Goal: Task Accomplishment & Management: Use online tool/utility

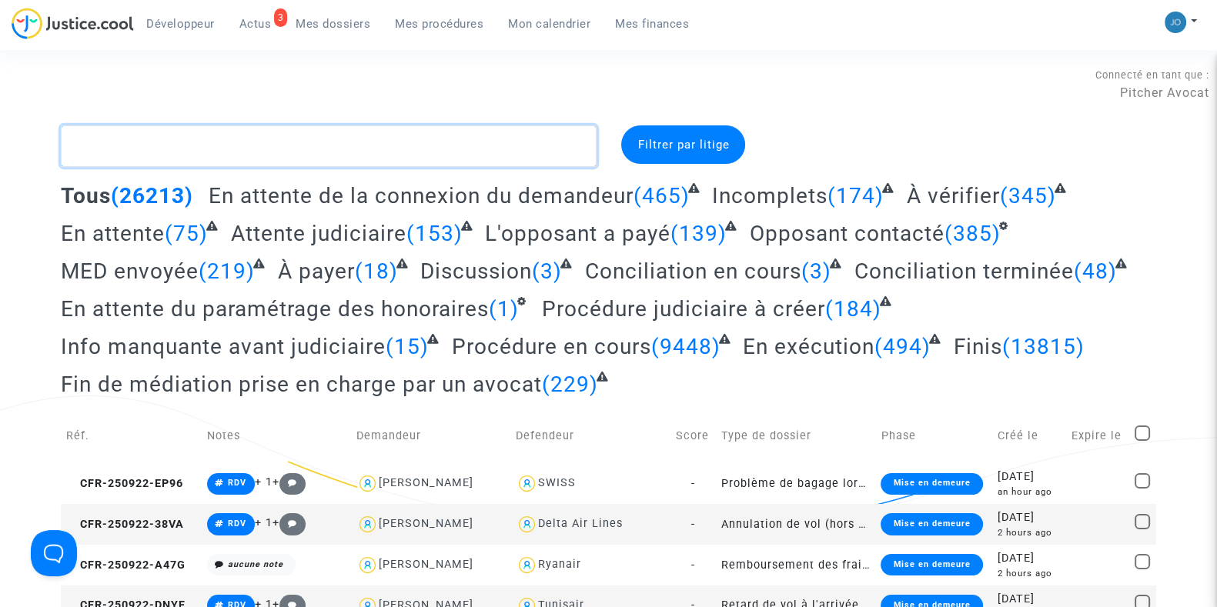
click at [179, 156] on textarea at bounding box center [329, 146] width 536 height 42
click at [548, 21] on span "Mon calendrier" at bounding box center [549, 24] width 82 height 14
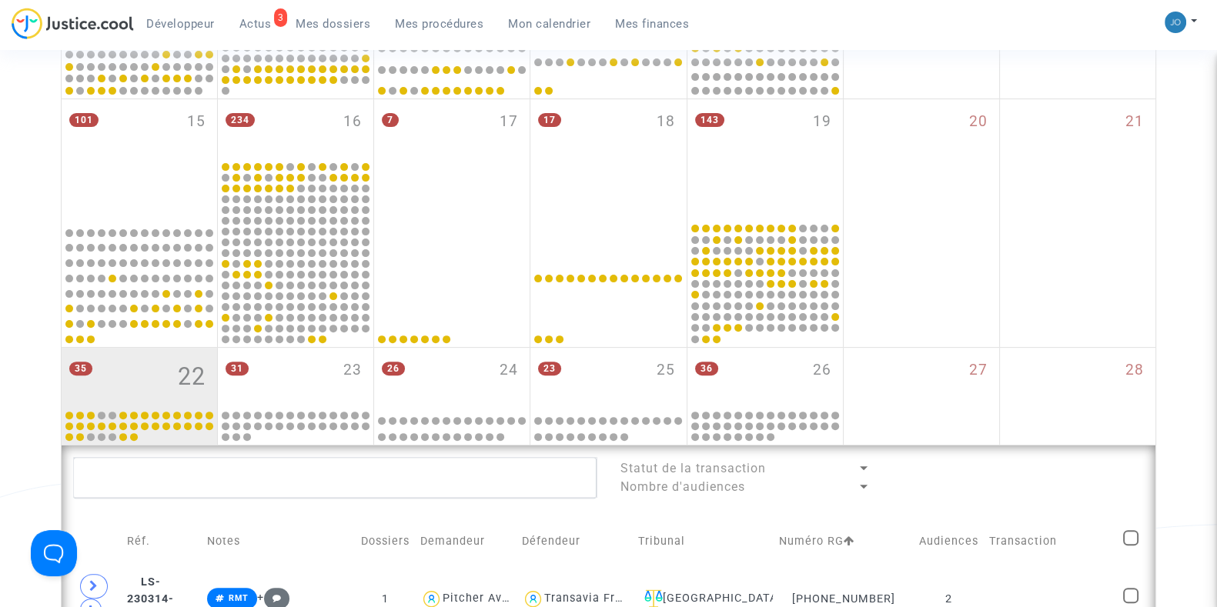
scroll to position [573, 0]
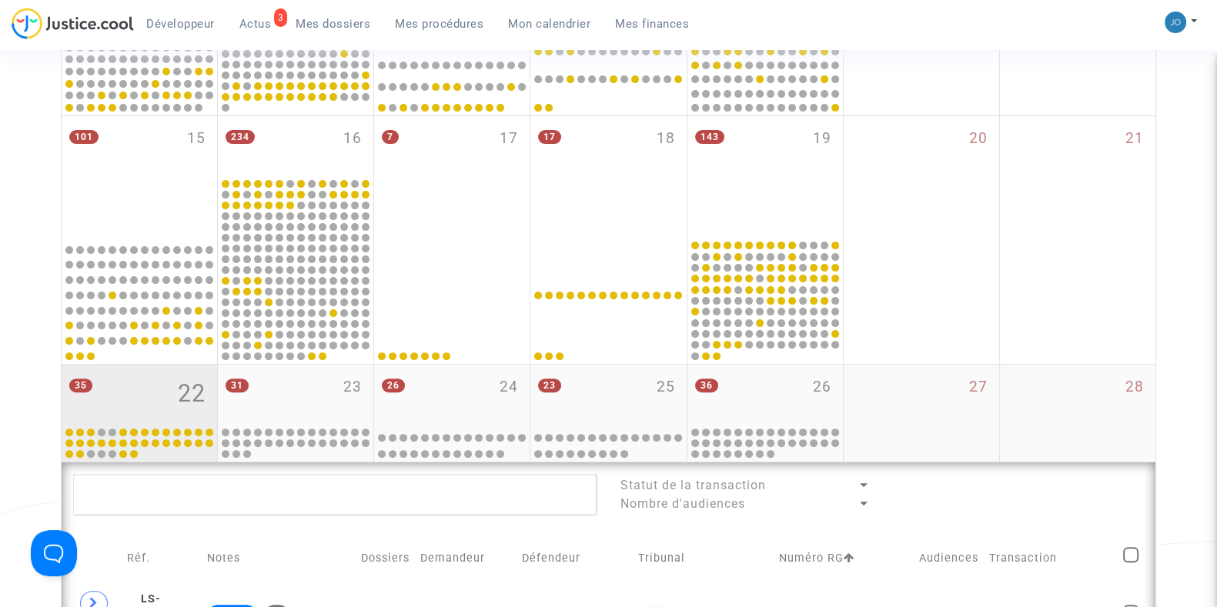
click at [125, 402] on div "35 22" at bounding box center [139, 395] width 155 height 60
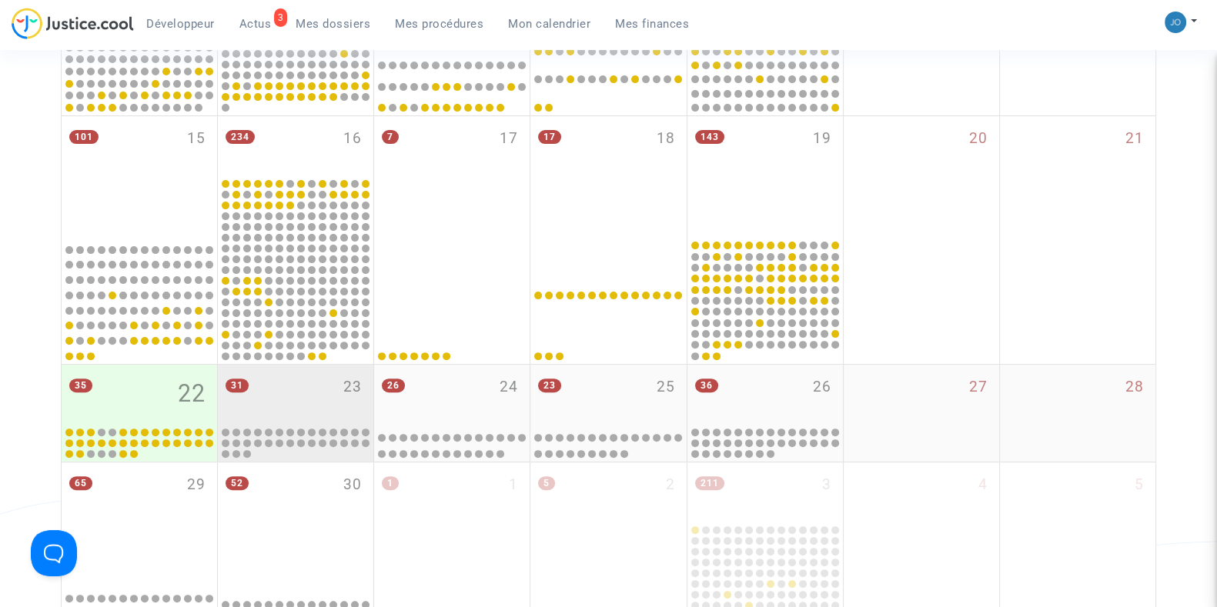
click at [322, 406] on div "31 23" at bounding box center [295, 395] width 155 height 60
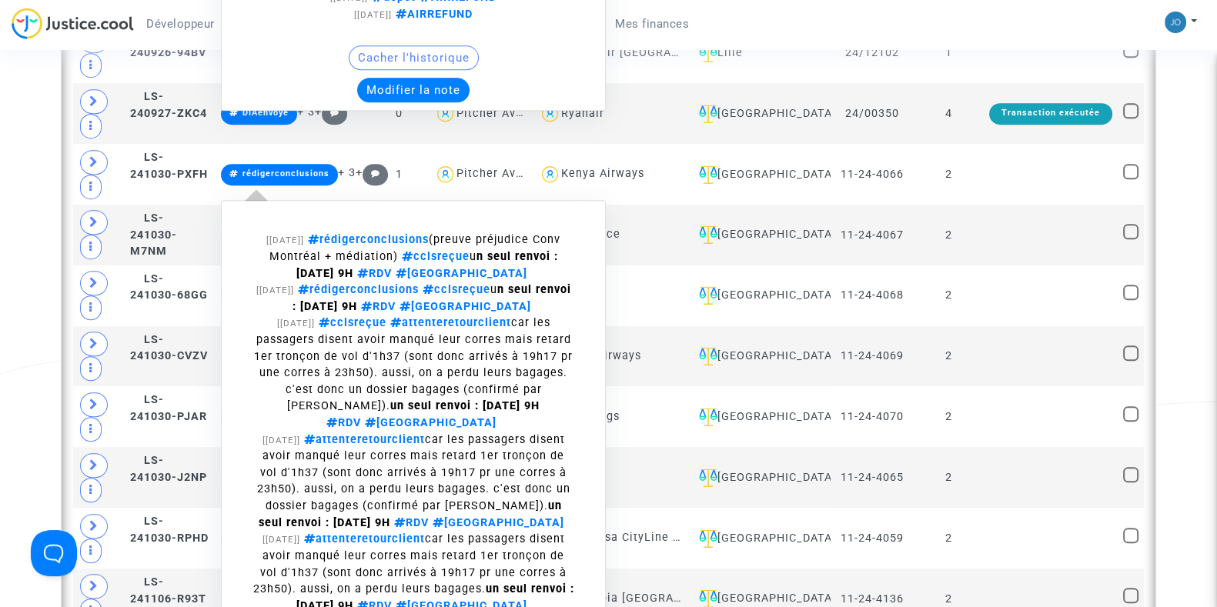
scroll to position [1410, 0]
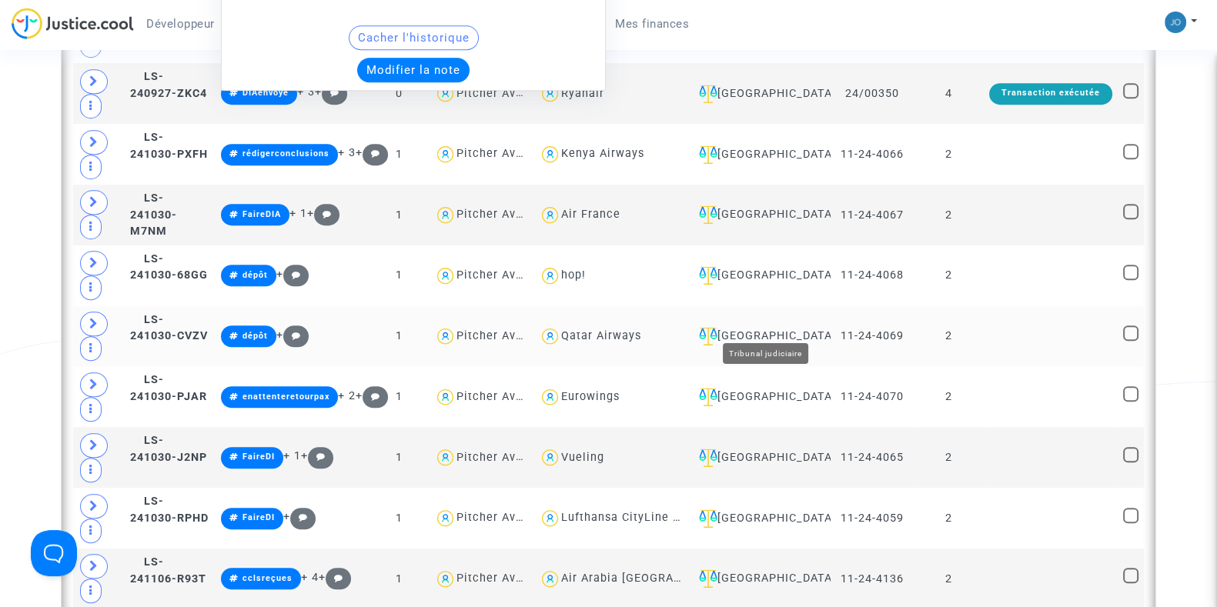
click at [789, 327] on div "[GEOGRAPHIC_DATA]" at bounding box center [759, 336] width 132 height 18
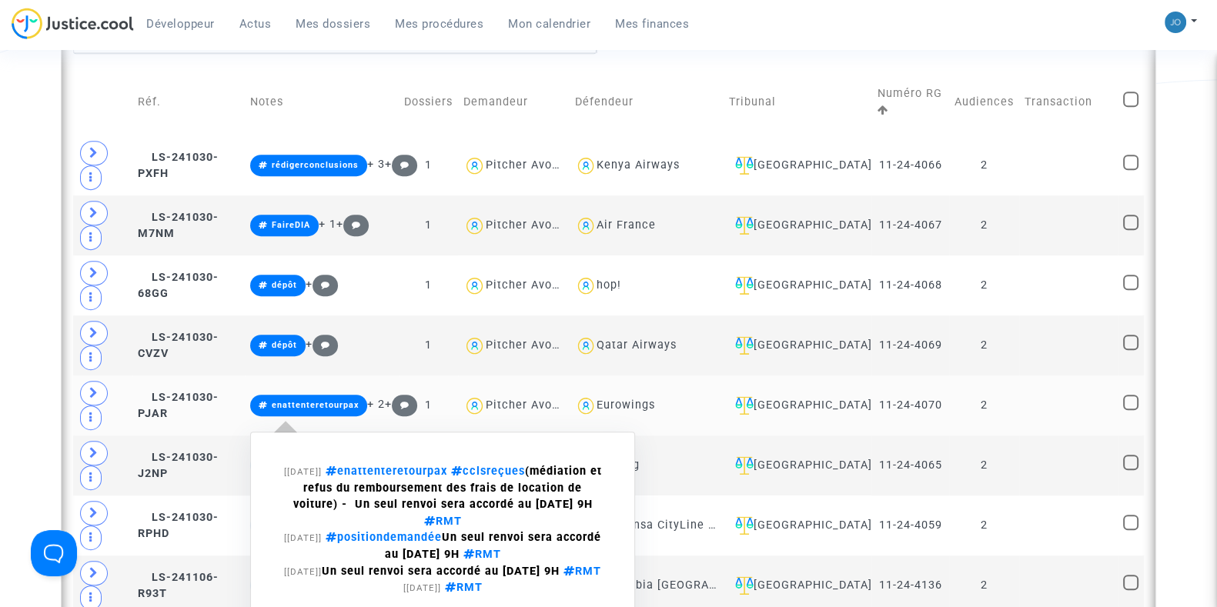
scroll to position [1021, 0]
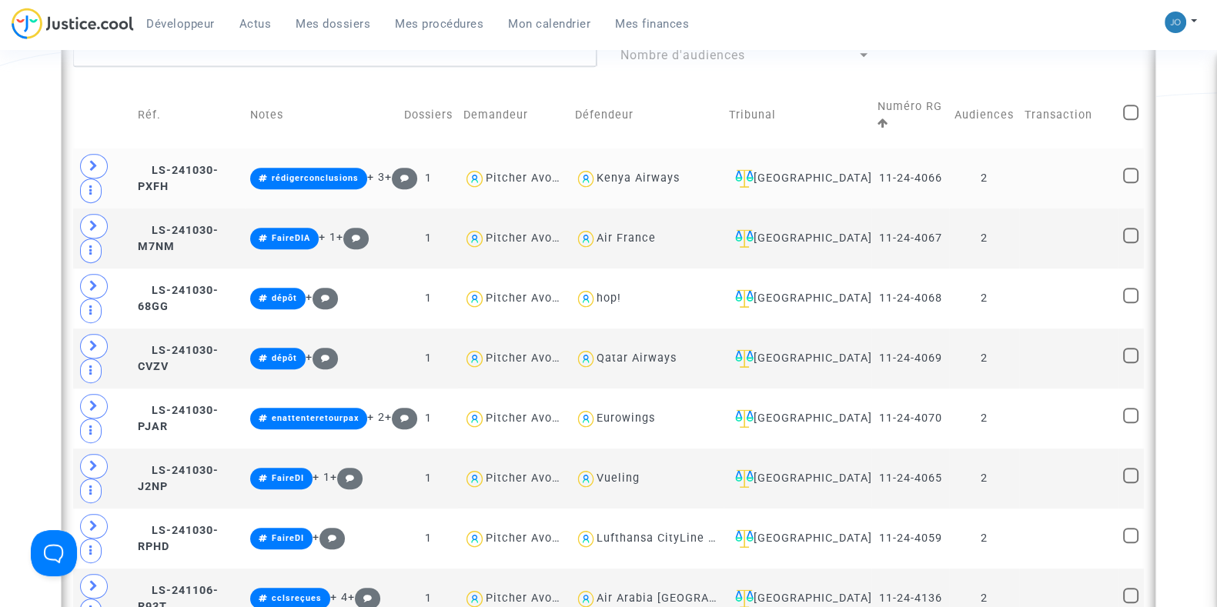
click at [999, 168] on td "2" at bounding box center [984, 179] width 70 height 60
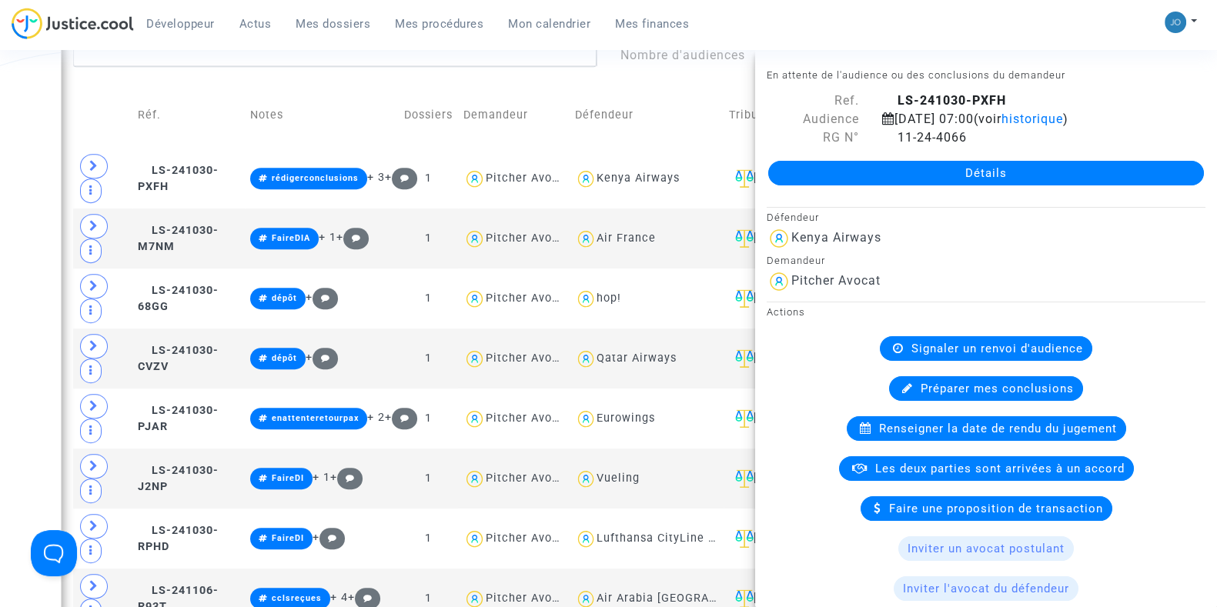
click at [10, 179] on div "Date de clôture d'instruction Date de conciliation Date d'audience Date de juge…" at bounding box center [608, 141] width 1217 height 2074
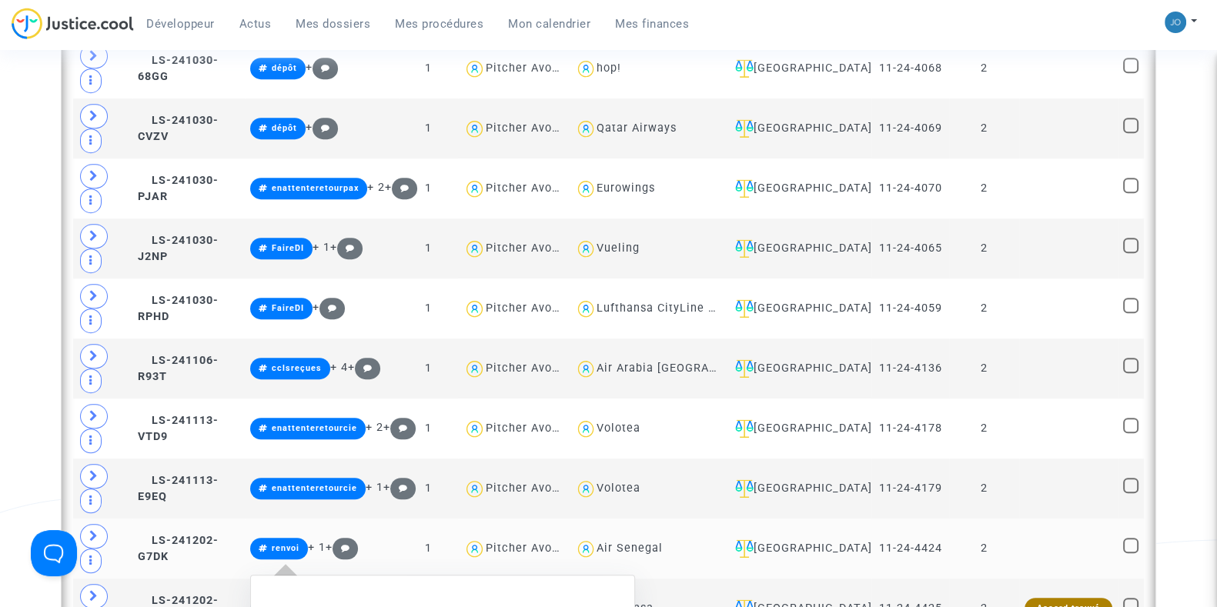
scroll to position [1250, 0]
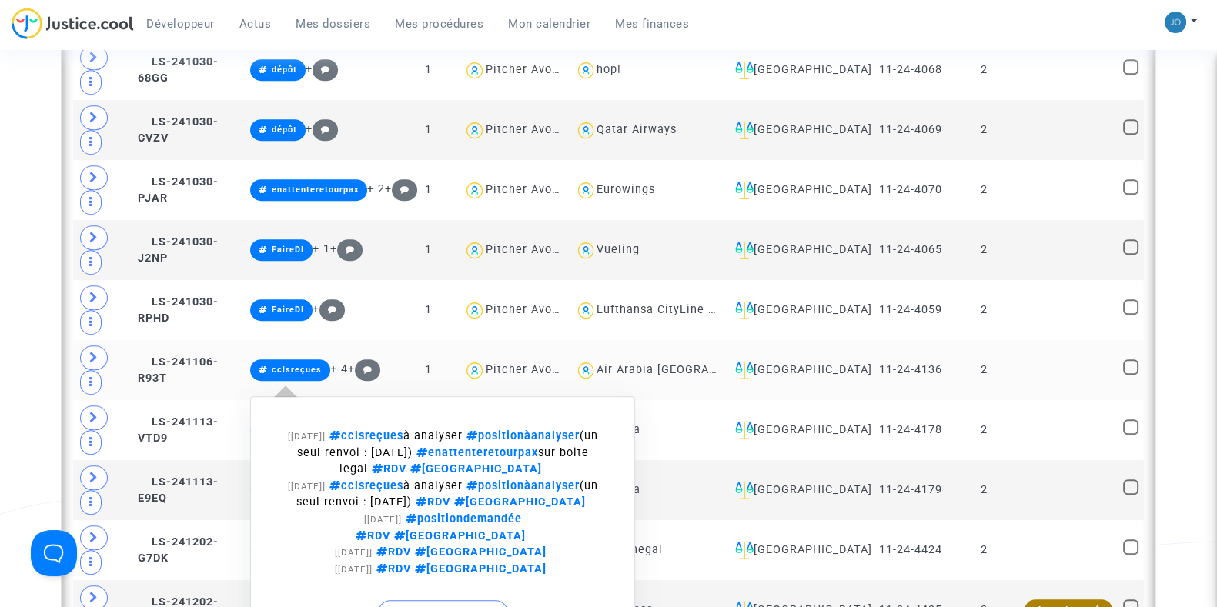
click at [316, 365] on span "cclsreçues" at bounding box center [297, 370] width 50 height 10
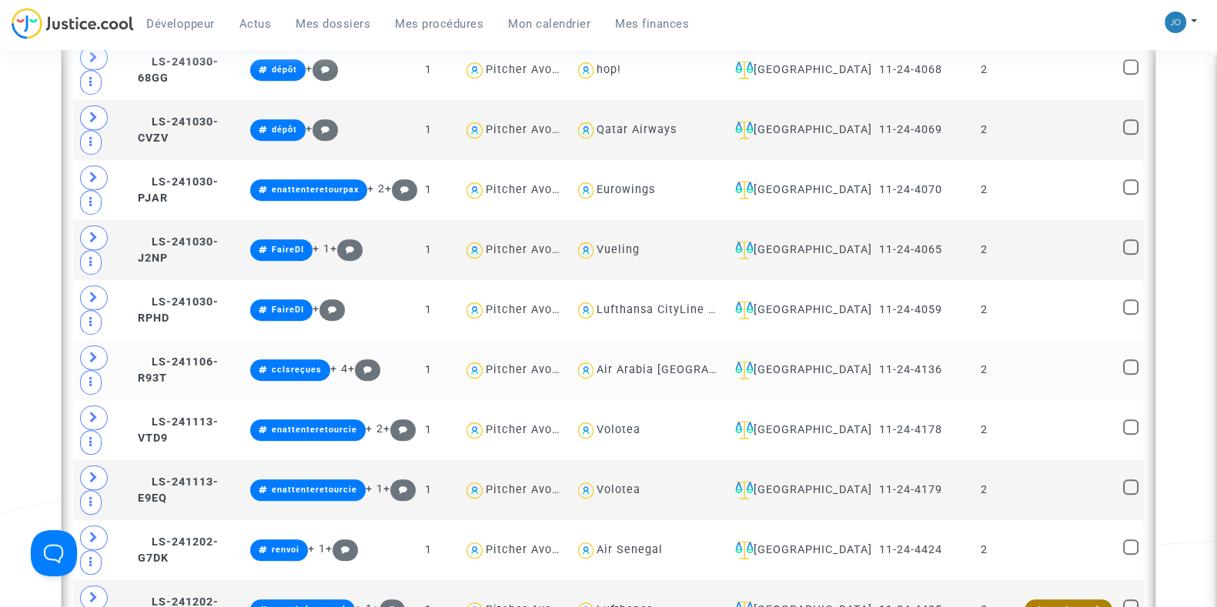
click at [938, 368] on td "11-24-4136" at bounding box center [909, 370] width 77 height 60
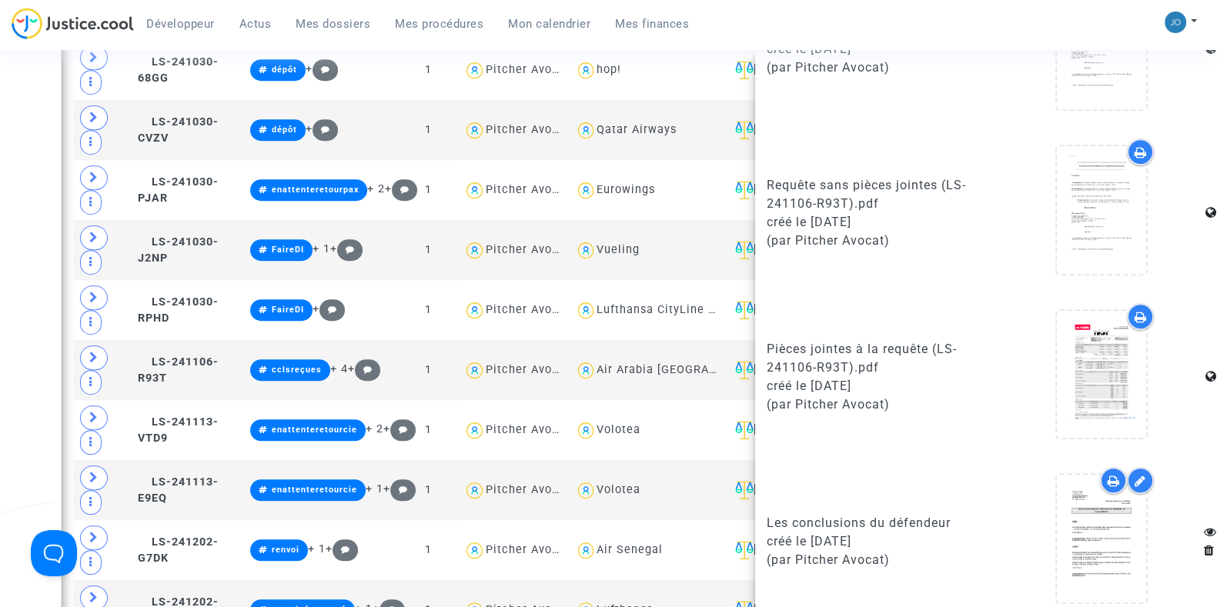
scroll to position [945, 0]
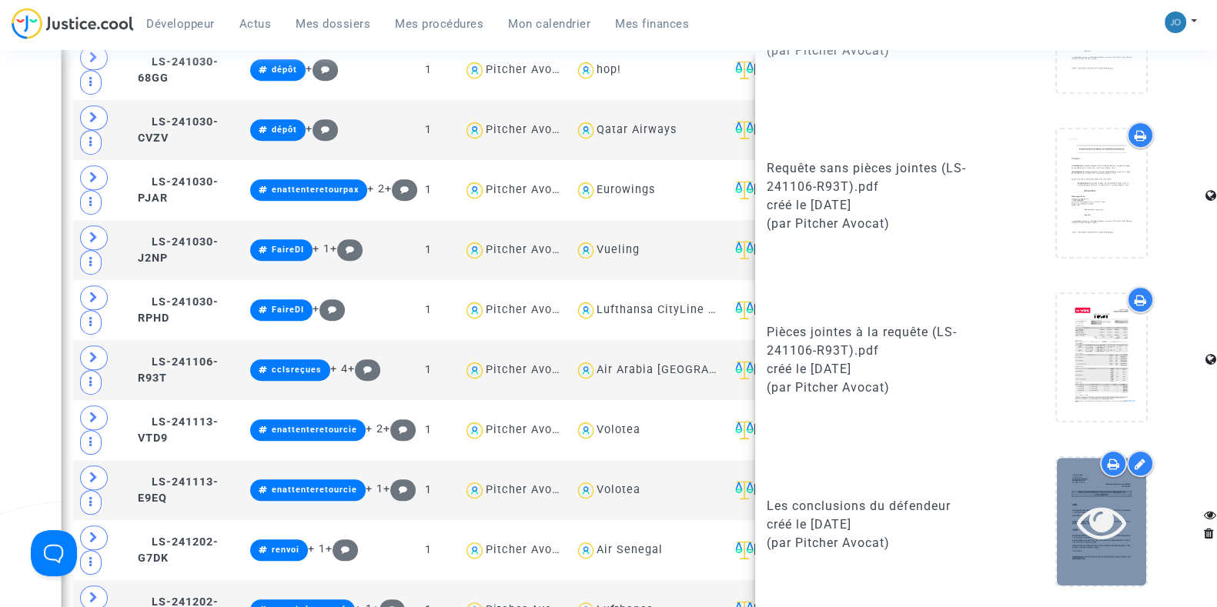
click at [1113, 526] on icon at bounding box center [1102, 521] width 50 height 49
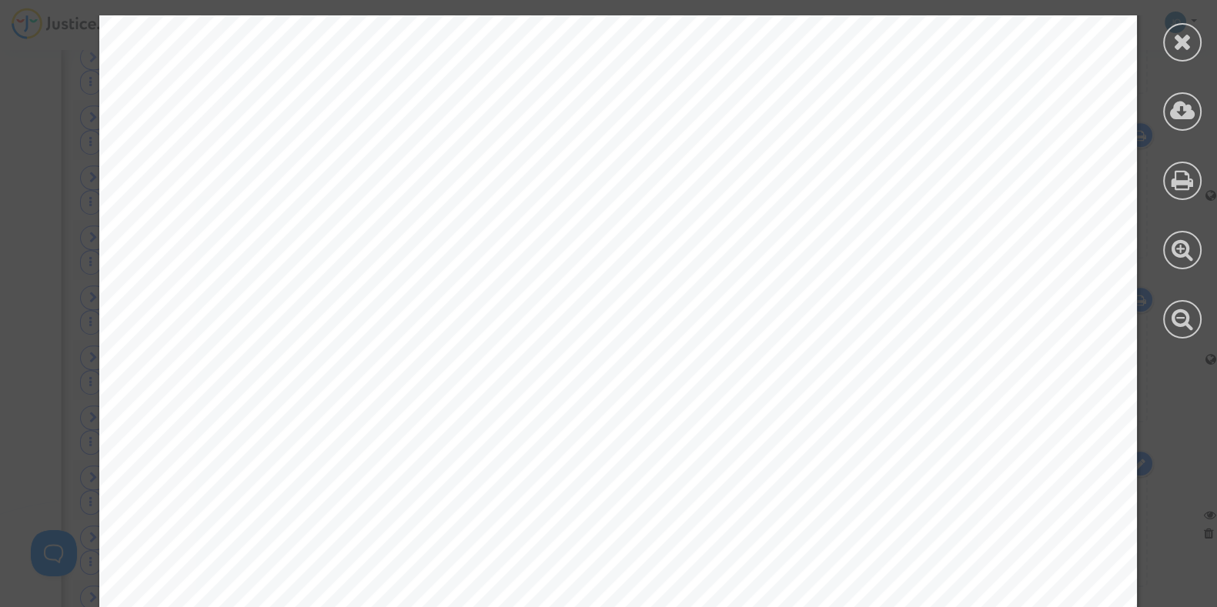
scroll to position [2055, 0]
click at [553, 290] on span "sein du vol tout comme du retard de plus de 4h." at bounding box center [442, 295] width 441 height 21
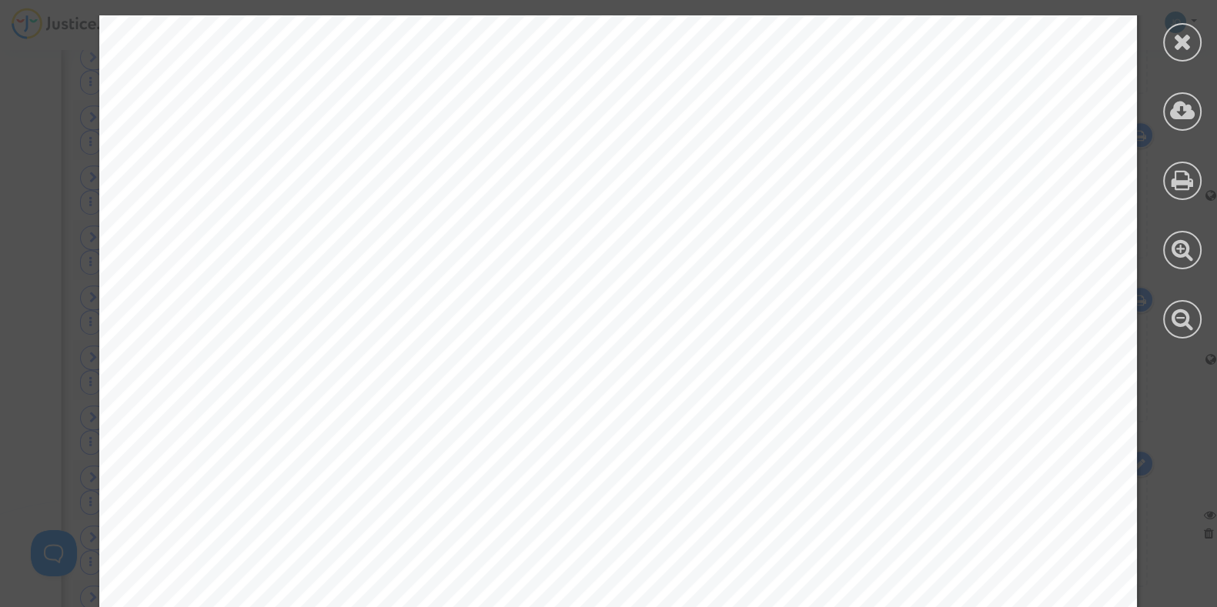
click at [553, 290] on span "sein du vol tout comme du retard de plus de 4h." at bounding box center [442, 295] width 441 height 21
click at [554, 330] on div "PLAISE AU TRIBUNAL I. RAPPEL DES FAITS ET DE LA PROCEDURE [PERSON_NAME] et Mess…" at bounding box center [617, 171] width 1037 height 1468
click at [554, 331] on span "nécessairement débouter les passagers de leur demande" at bounding box center [500, 341] width 556 height 21
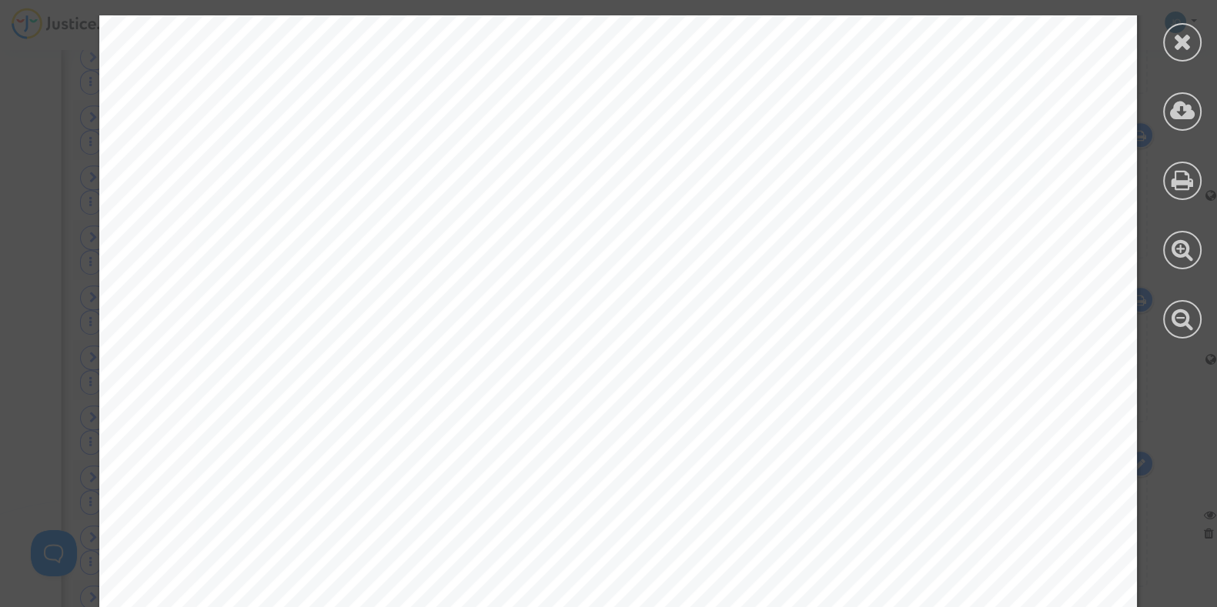
click at [554, 331] on span "nécessairement débouter les passagers de leur demande" at bounding box center [500, 341] width 556 height 21
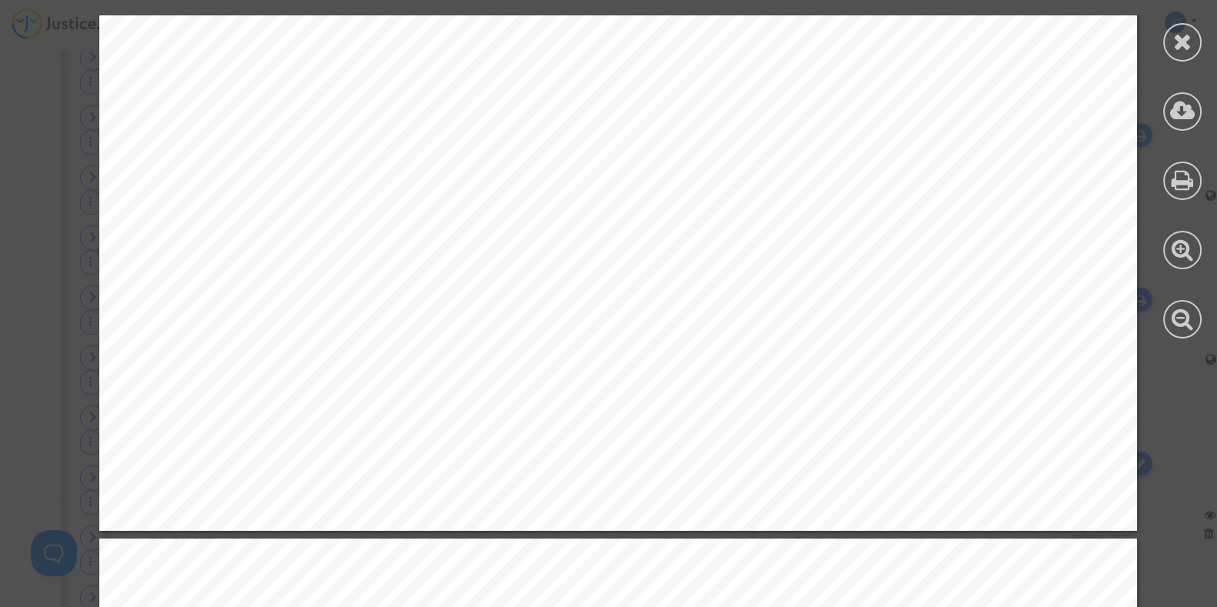
scroll to position [2429, 0]
drag, startPoint x: 567, startPoint y: 346, endPoint x: 209, endPoint y: 139, distance: 414.4
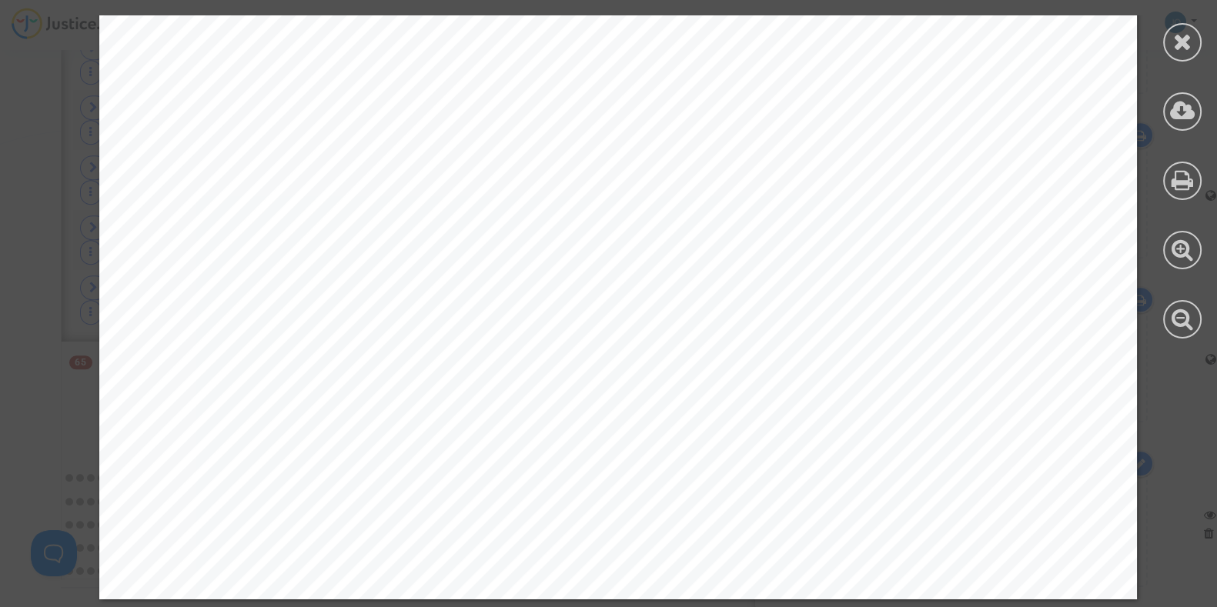
scroll to position [1648, 0]
click at [1170, 32] on div at bounding box center [1182, 42] width 38 height 38
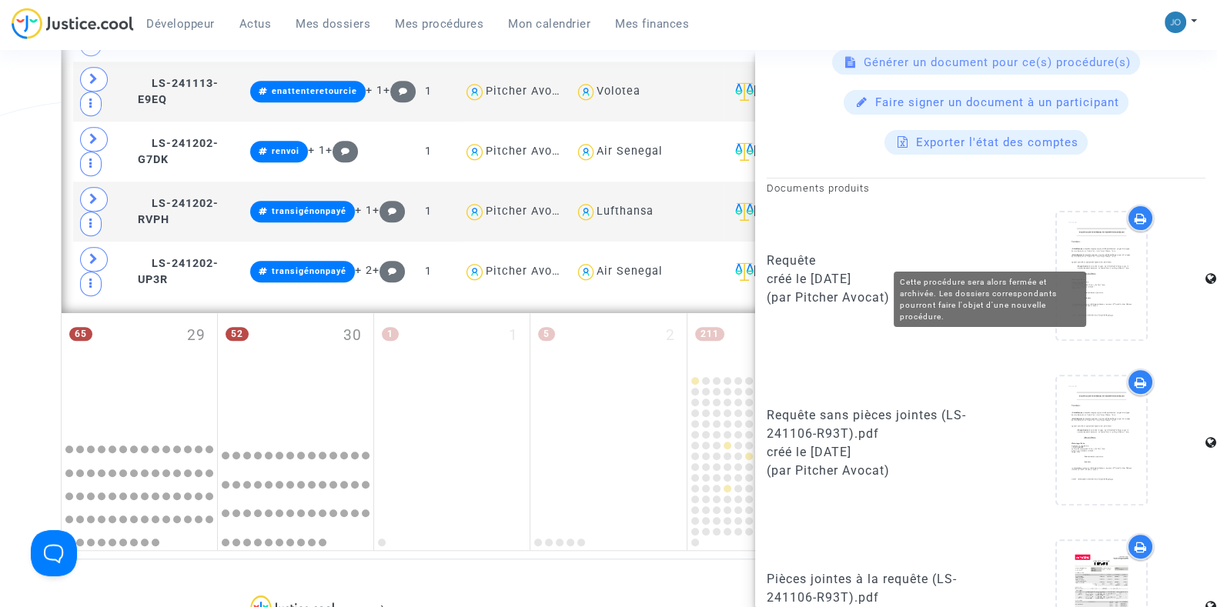
scroll to position [688, 0]
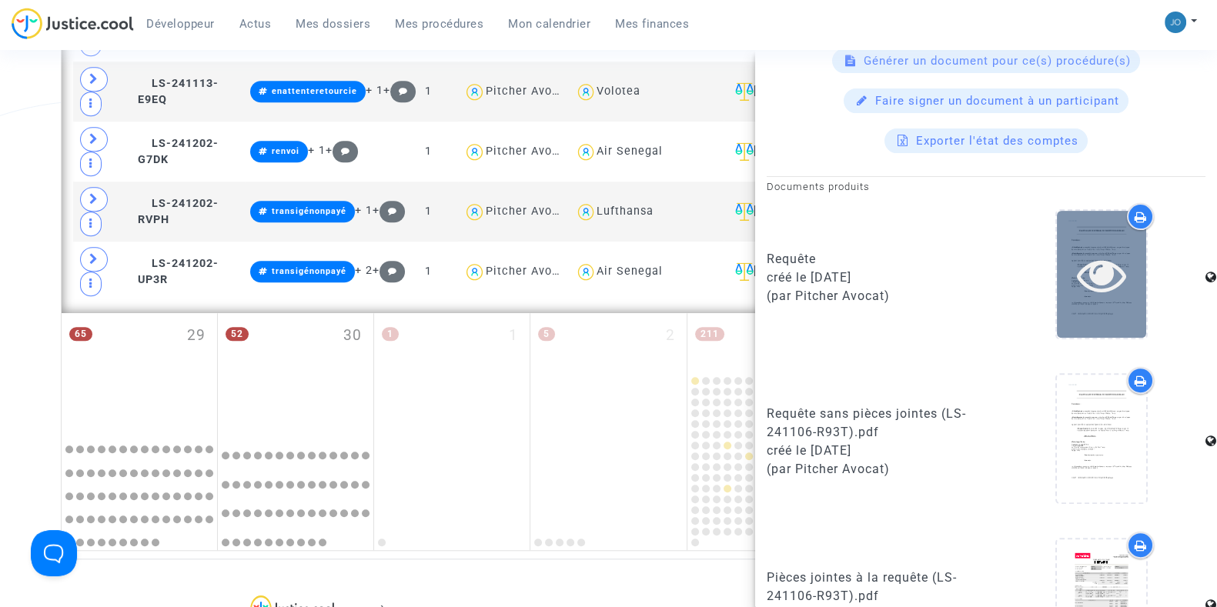
click at [1077, 299] on icon at bounding box center [1102, 274] width 50 height 49
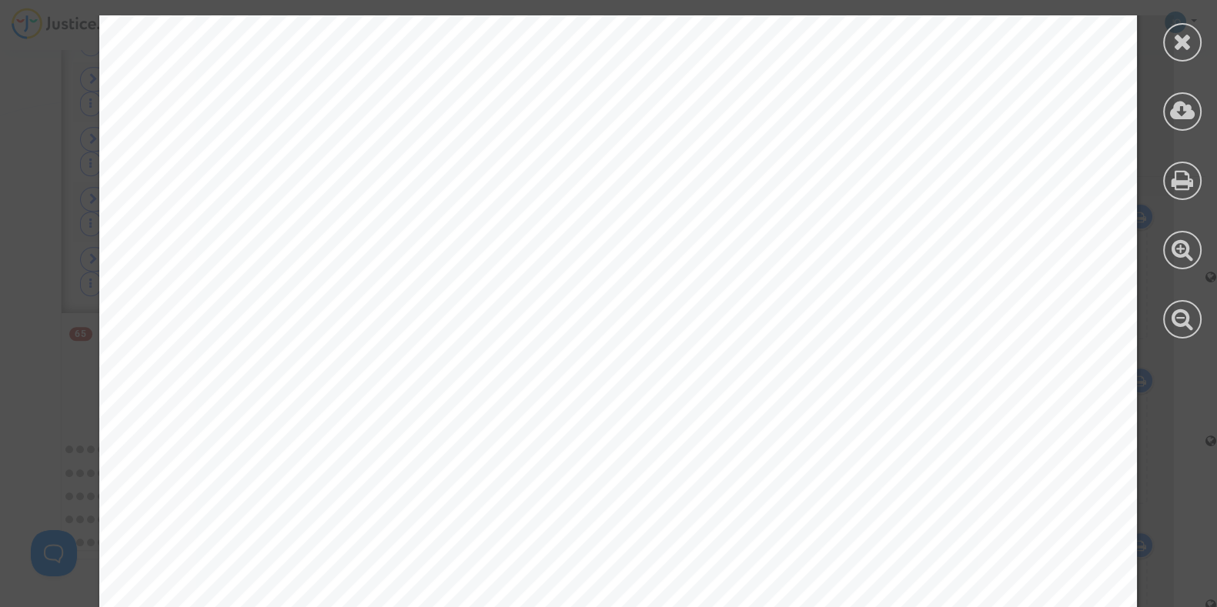
scroll to position [3389, 0]
drag, startPoint x: 292, startPoint y: 248, endPoint x: 236, endPoint y: 247, distance: 56.2
click at [236, 247] on span "Vol: 3O345 de l'[GEOGRAPHIC_DATA] à l'[GEOGRAPHIC_DATA]" at bounding box center [506, 243] width 589 height 18
copy span "3O34"
click at [813, 164] on div "J’ai l’honneur de porter à votre connaissance ce qui suit : Les tentatives de r…" at bounding box center [617, 312] width 1037 height 1468
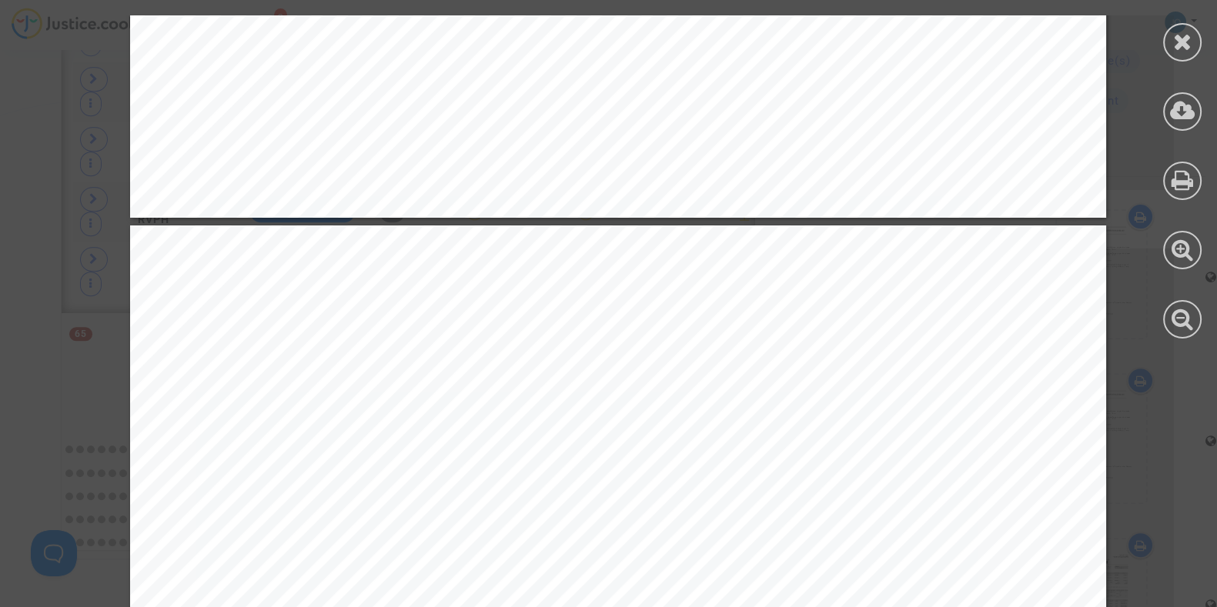
scroll to position [50965, 0]
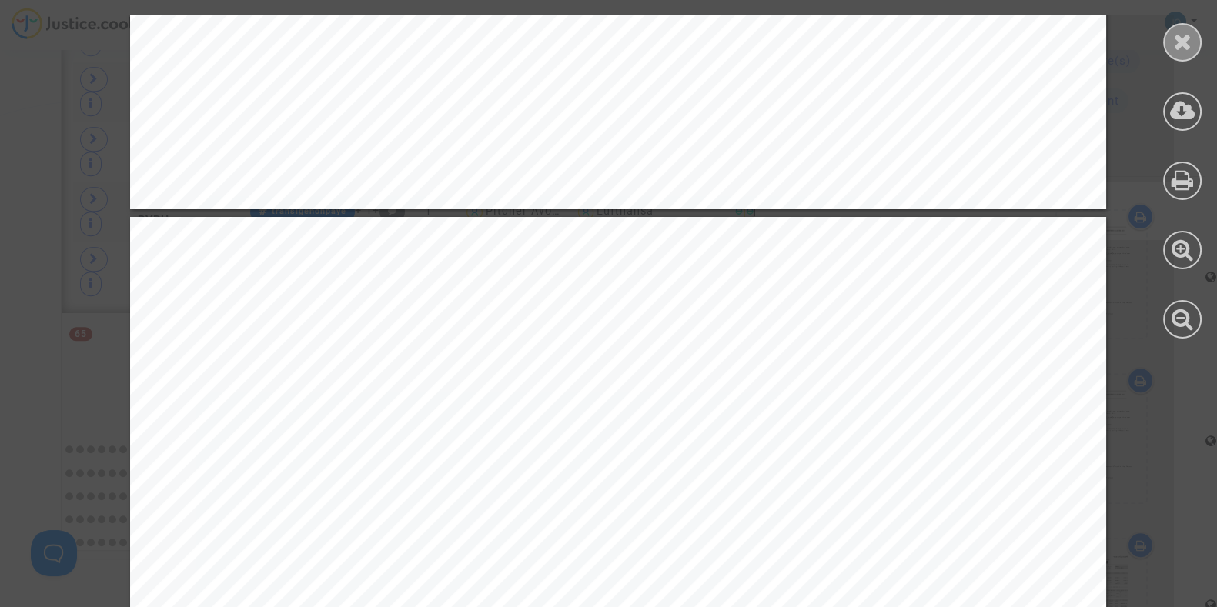
click at [1180, 36] on icon at bounding box center [1182, 41] width 19 height 23
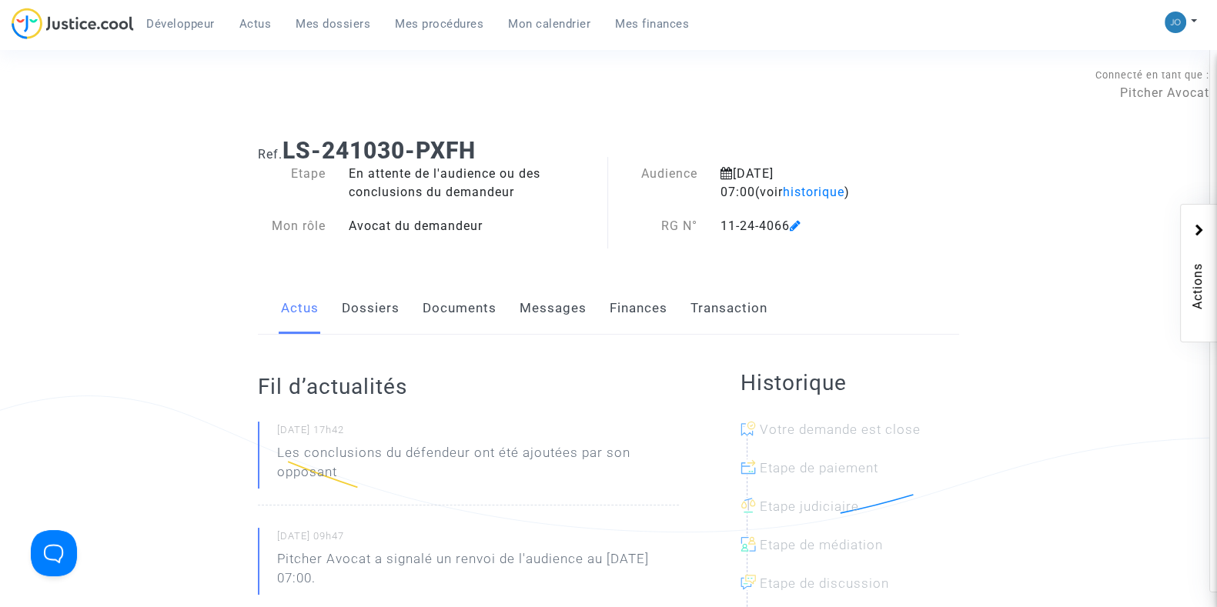
click at [466, 318] on link "Documents" at bounding box center [459, 308] width 74 height 51
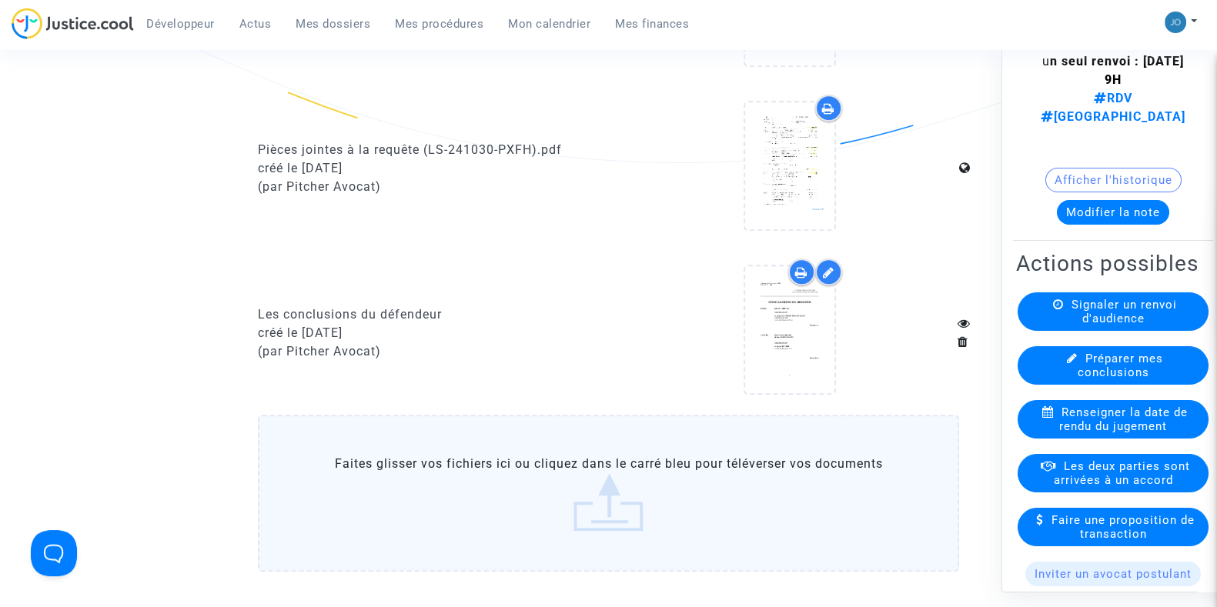
scroll to position [155, 0]
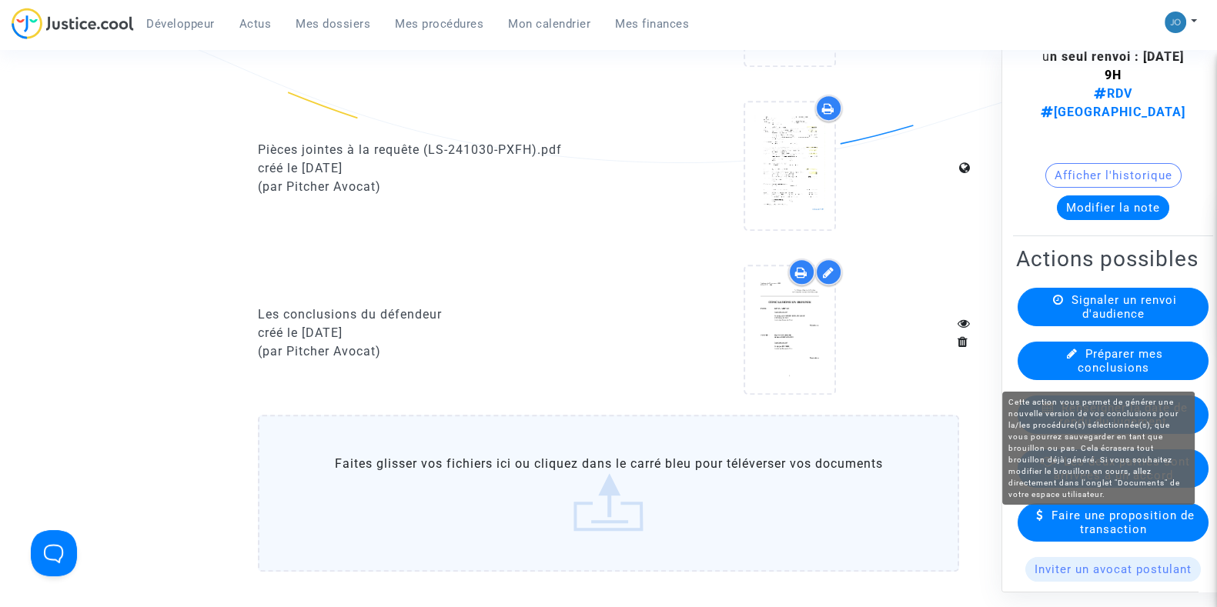
click at [1111, 373] on span "Préparer mes conclusions" at bounding box center [1120, 360] width 86 height 28
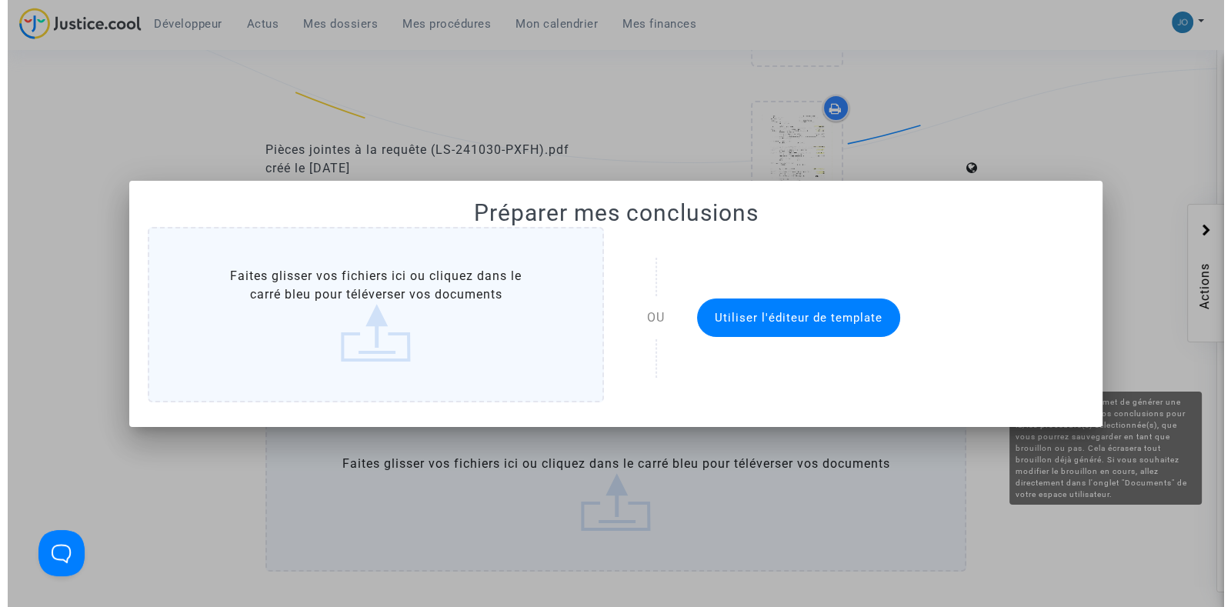
scroll to position [0, 0]
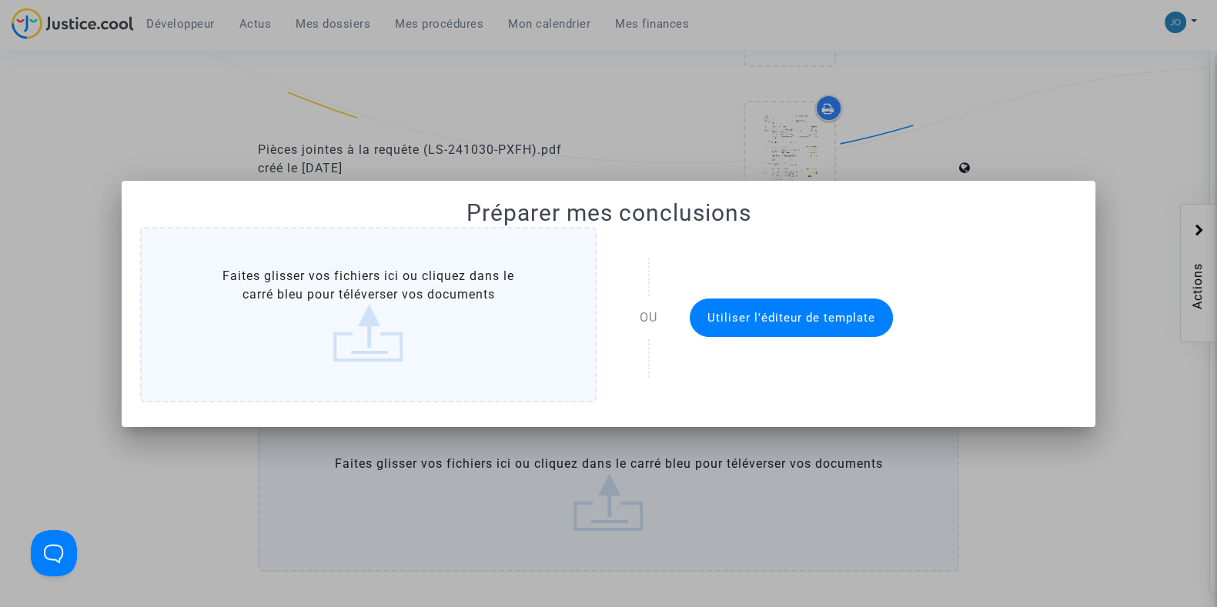
click at [796, 317] on span "Utiliser l'éditeur de template" at bounding box center [791, 318] width 168 height 14
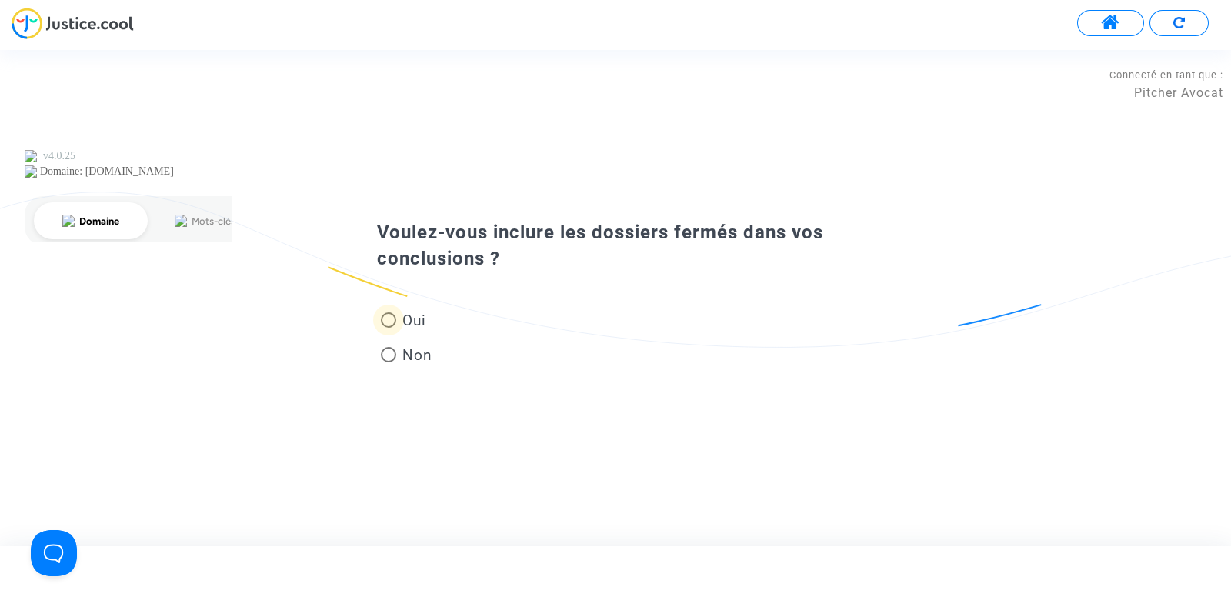
click at [422, 323] on span "Oui" at bounding box center [411, 320] width 30 height 21
click at [389, 328] on input "Oui" at bounding box center [388, 328] width 1 height 1
radio input "true"
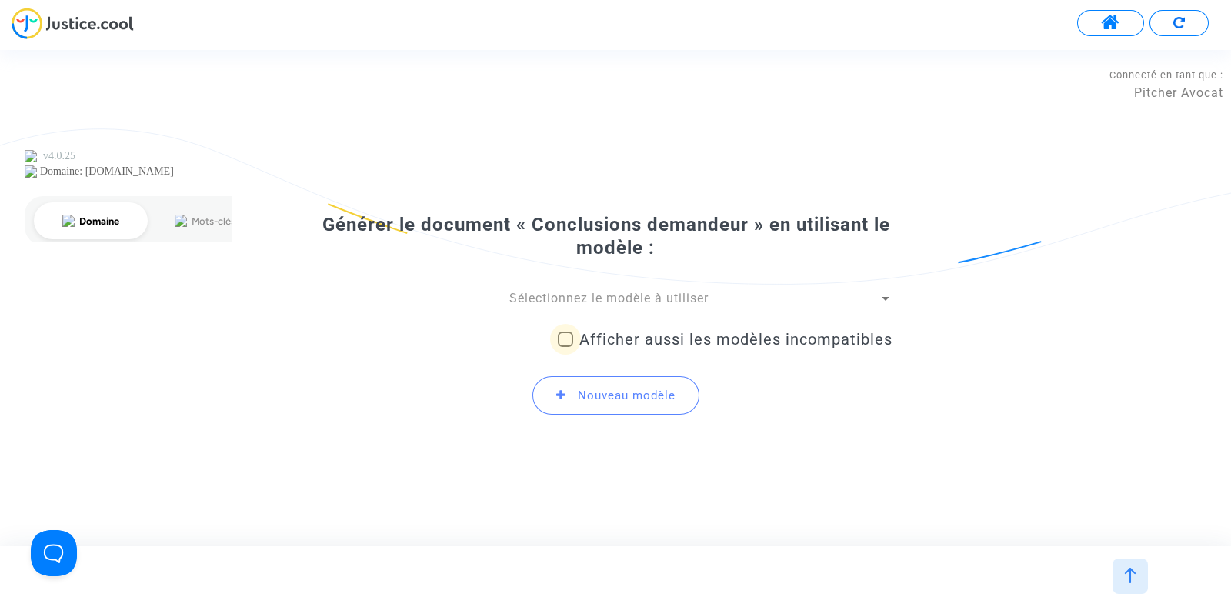
click at [675, 338] on span "Afficher aussi les modèles incompatibles" at bounding box center [735, 339] width 313 height 18
click at [566, 347] on input "Afficher aussi les modèles incompatibles" at bounding box center [565, 347] width 1 height 1
checkbox input "true"
click at [694, 291] on span "Sélectionnez le modèle à utiliser" at bounding box center [608, 298] width 199 height 15
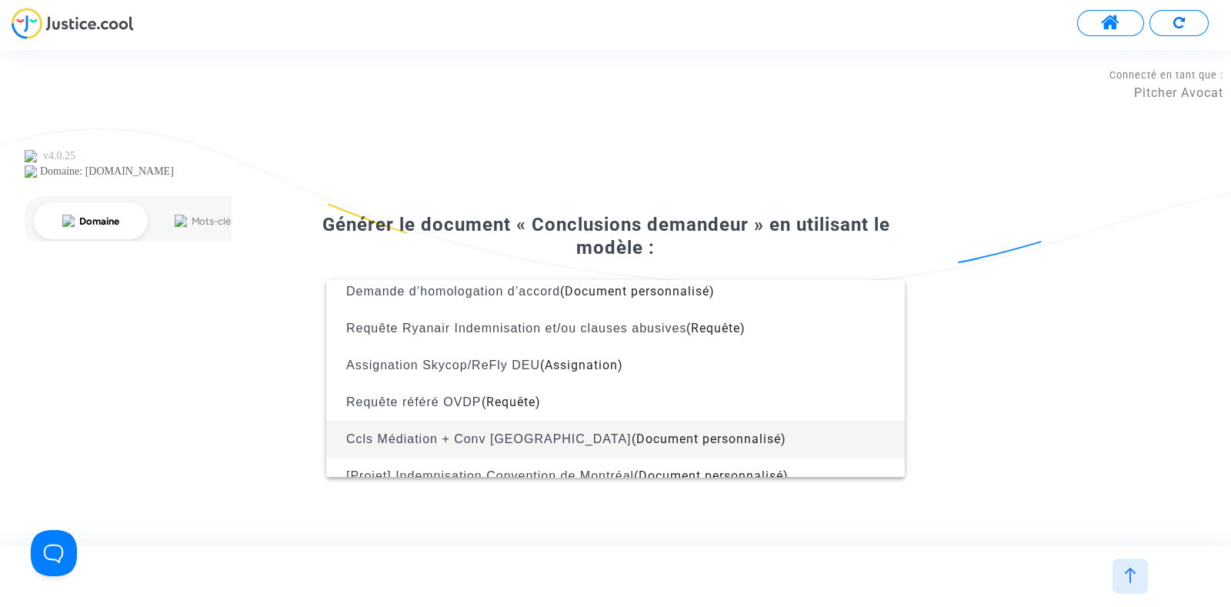
scroll to position [1816, 0]
click at [1023, 409] on div at bounding box center [615, 303] width 1231 height 607
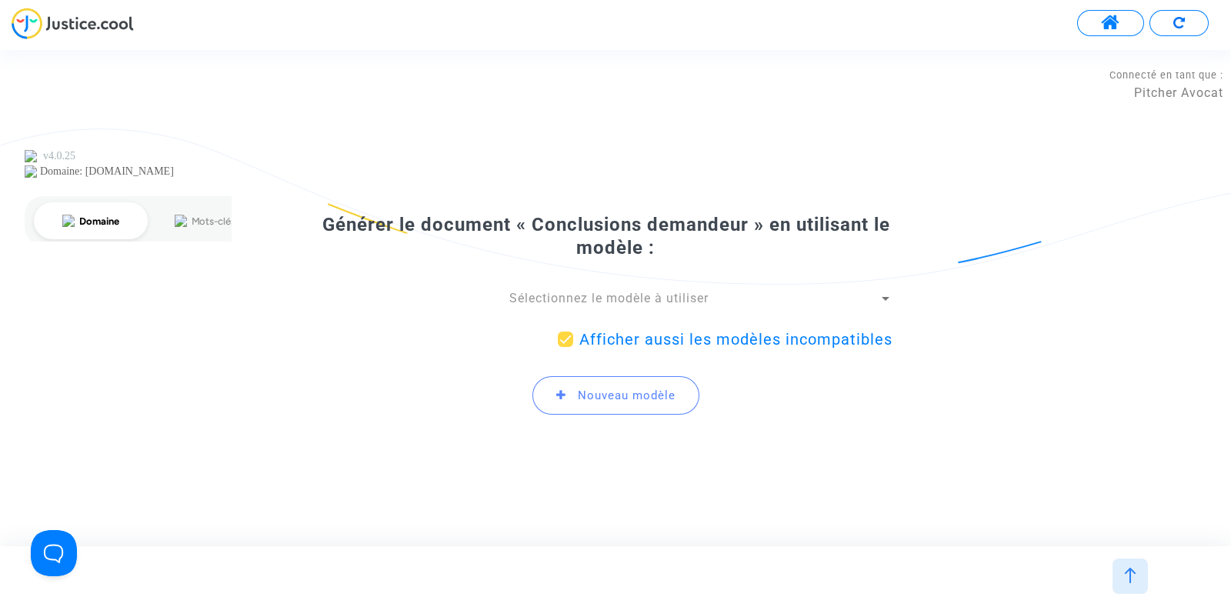
click at [621, 412] on span "Nouveau modèle" at bounding box center [615, 395] width 167 height 38
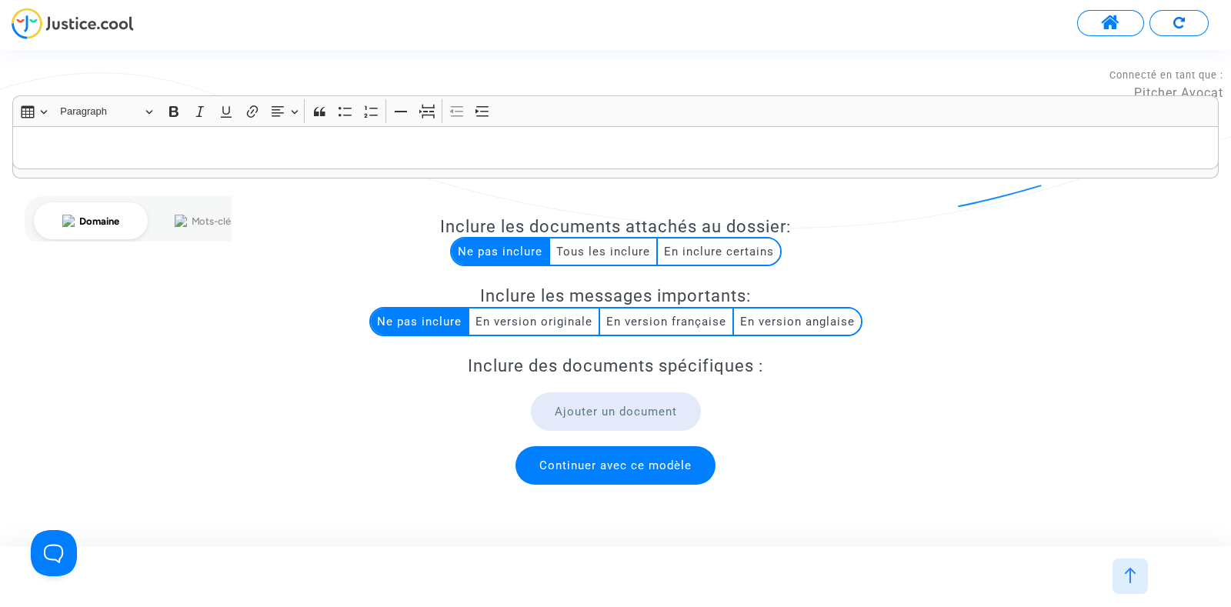
click at [566, 402] on button "Ajouter un document" at bounding box center [616, 411] width 170 height 38
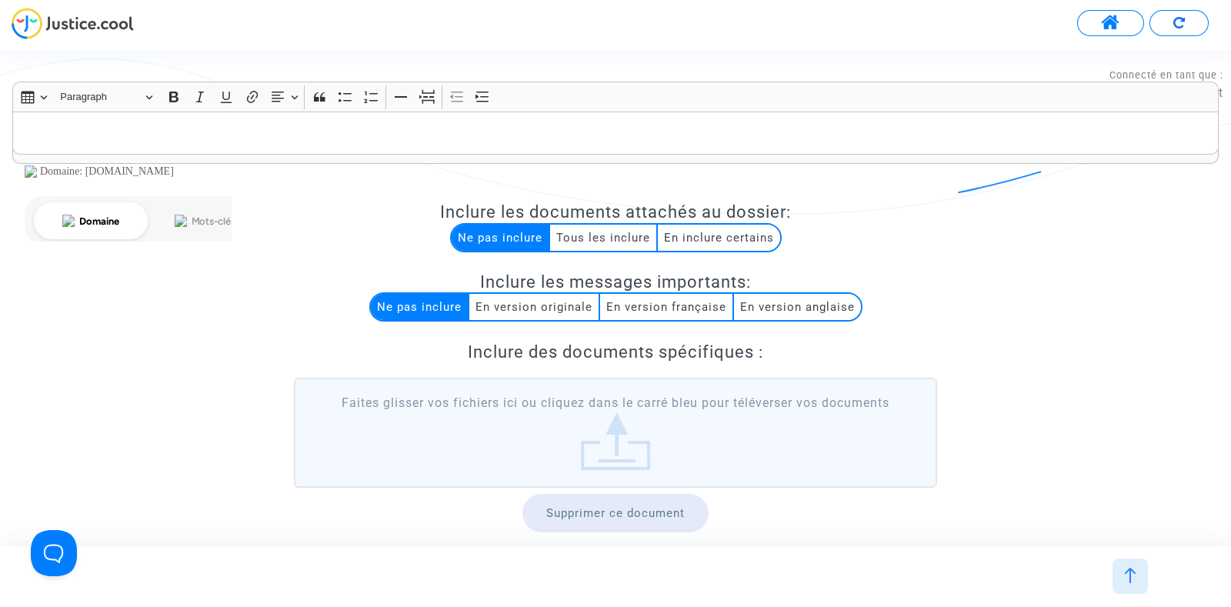
scroll to position [76, 0]
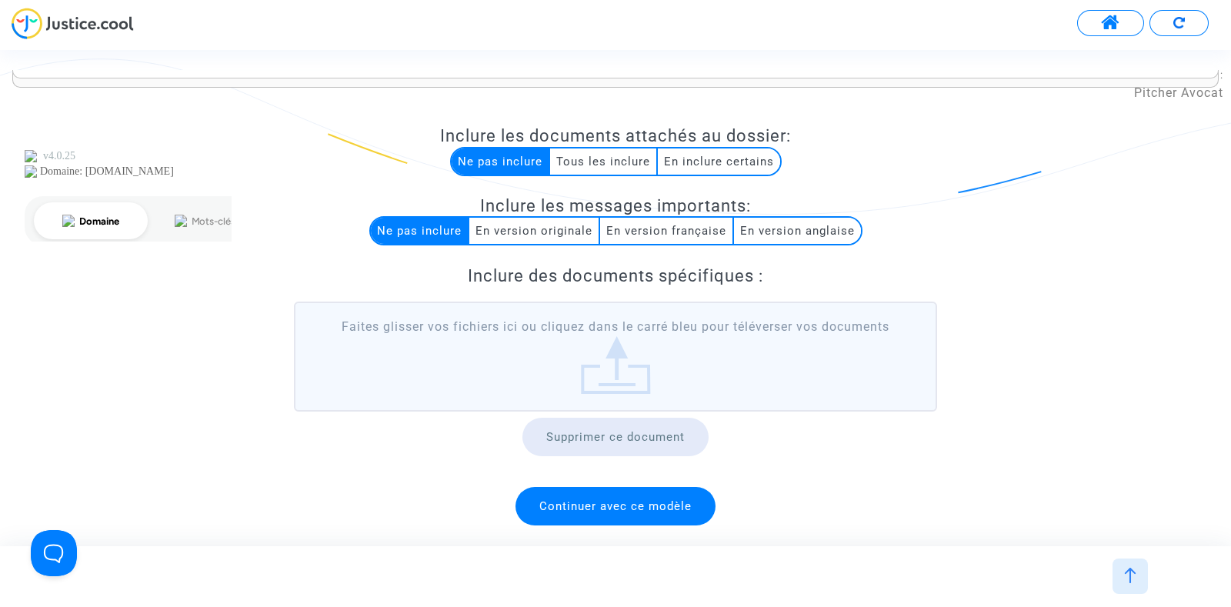
click at [681, 356] on label "Faites glisser vos fichiers ici ou cliquez dans le carré bleu pour téléverser v…" at bounding box center [615, 356] width 643 height 109
click at [0, 0] on input "Faites glisser vos fichiers ici ou cliquez dans le carré bleu pour téléverser v…" at bounding box center [0, 0] width 0 height 0
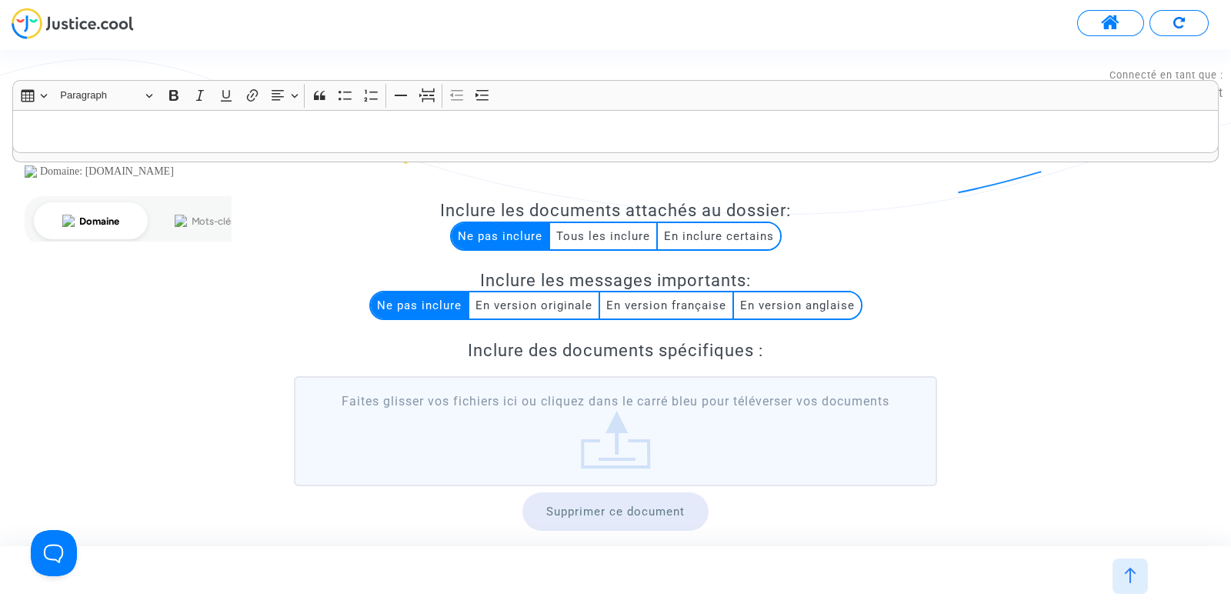
scroll to position [2, 0]
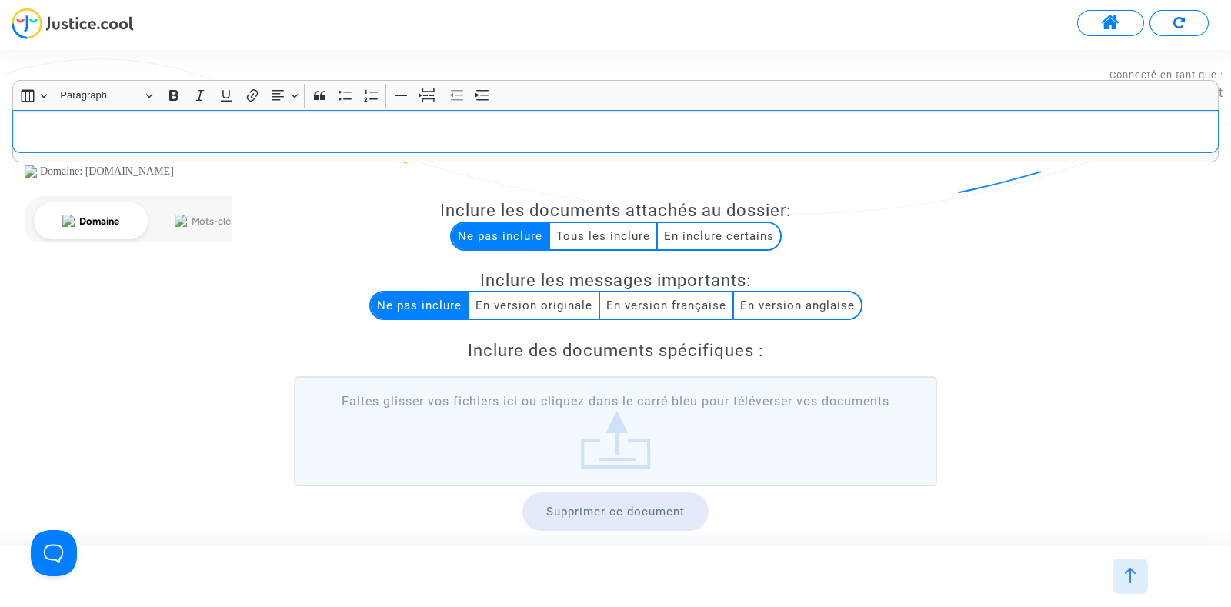
click at [436, 129] on p "Rich Text Editor, main" at bounding box center [616, 131] width 1190 height 19
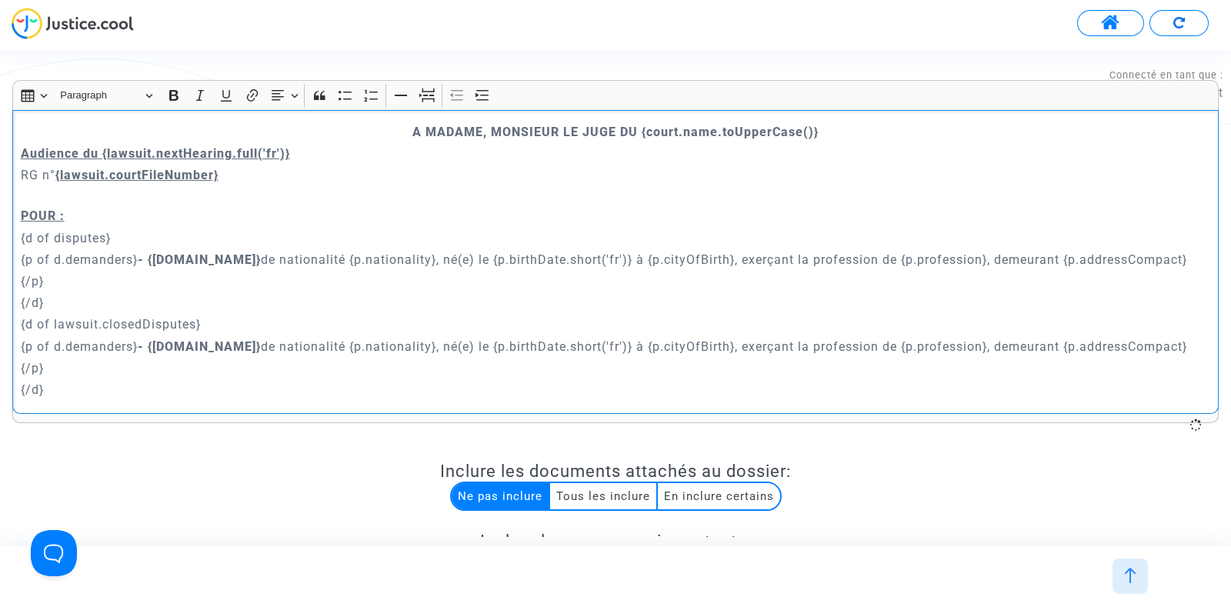
scroll to position [8024, 0]
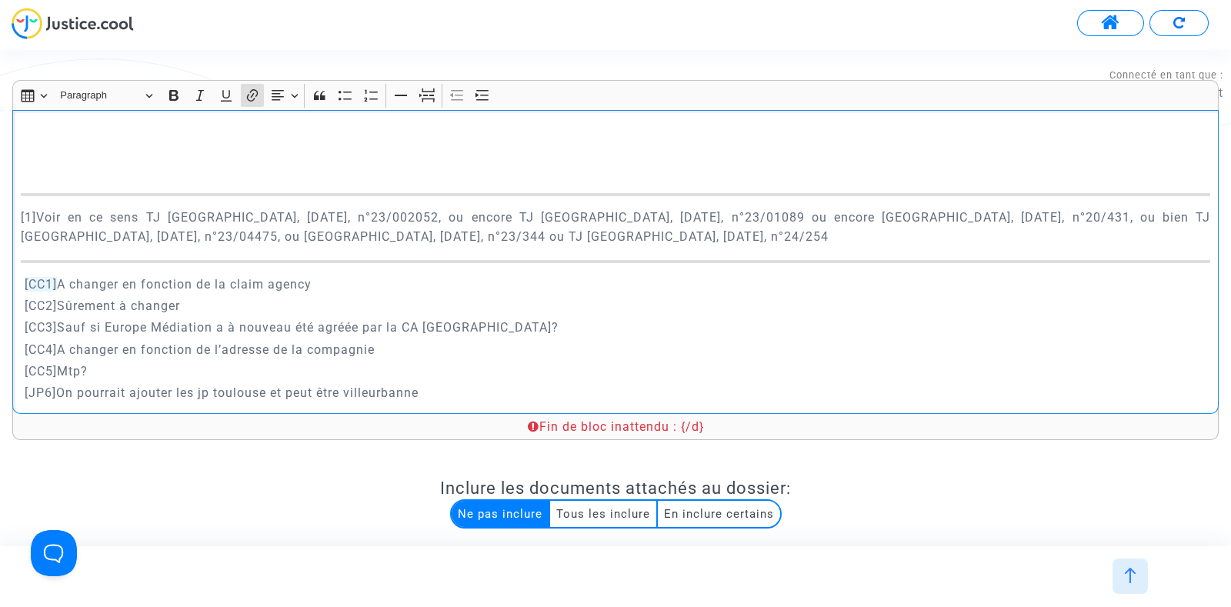
drag, startPoint x: 454, startPoint y: 396, endPoint x: 22, endPoint y: 295, distance: 443.5
click at [22, 295] on div "A MADAME, MONSIEUR LE JUGE DU {court.name.toUpperCase()} Audience du {lawsuit.n…" at bounding box center [615, 262] width 1207 height 304
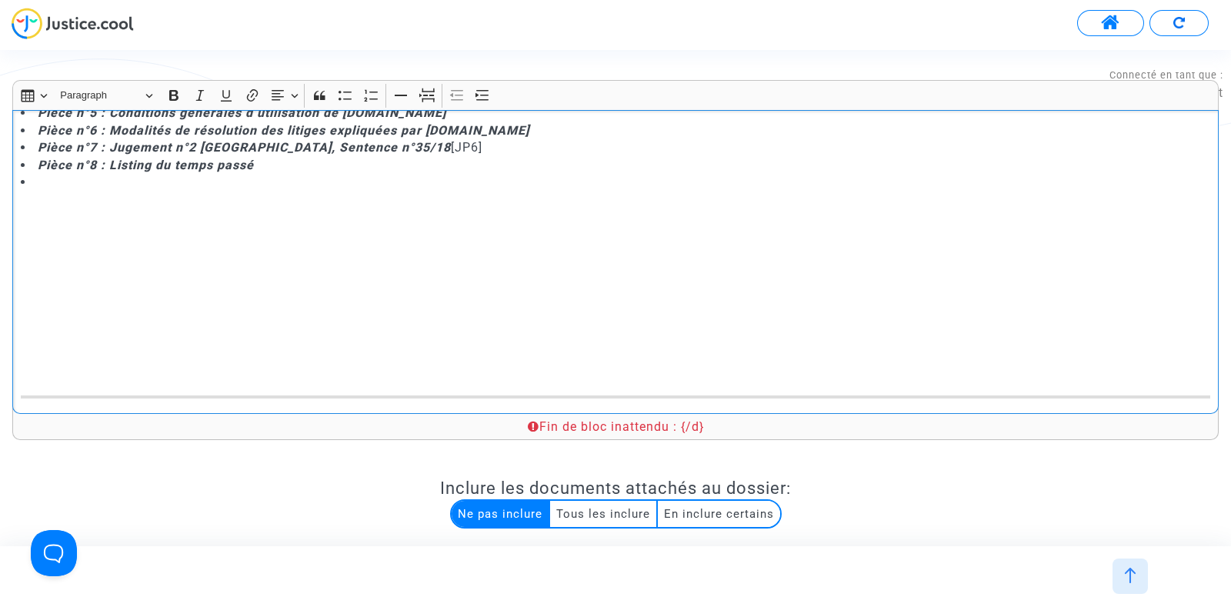
scroll to position [7699, 0]
click at [232, 194] on li "Rich Text Editor, main" at bounding box center [616, 185] width 1190 height 17
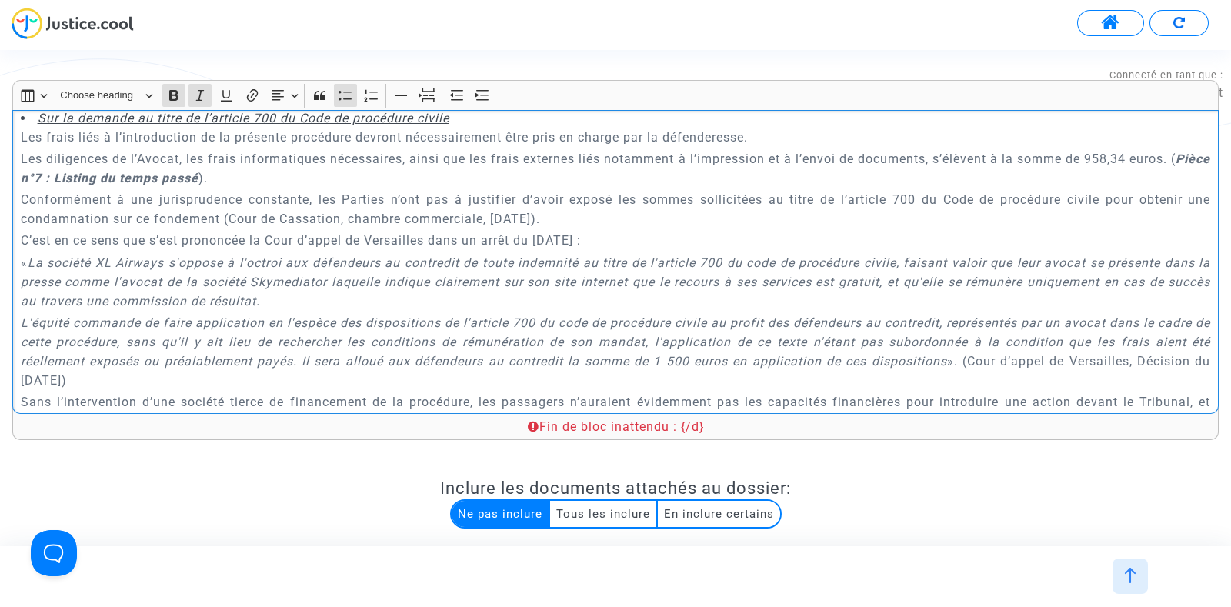
scroll to position [6158, 0]
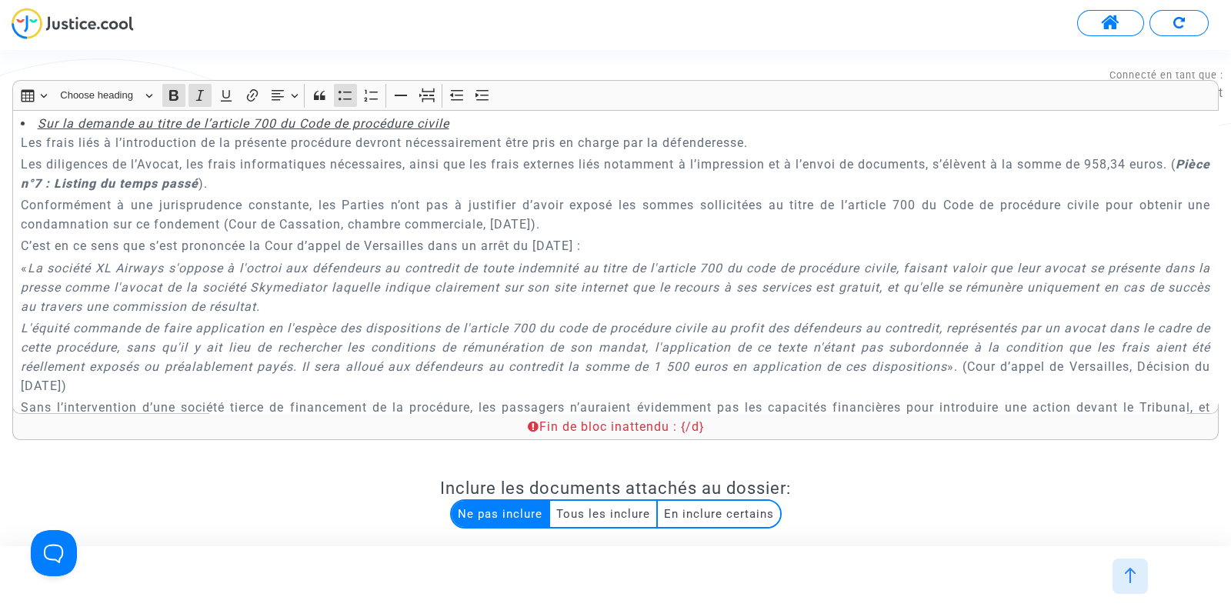
click at [596, 430] on div "Fin de bloc inattendu : {/d}" at bounding box center [615, 427] width 1174 height 17
click at [680, 424] on div "Fin de bloc inattendu : {/d}" at bounding box center [615, 427] width 1174 height 17
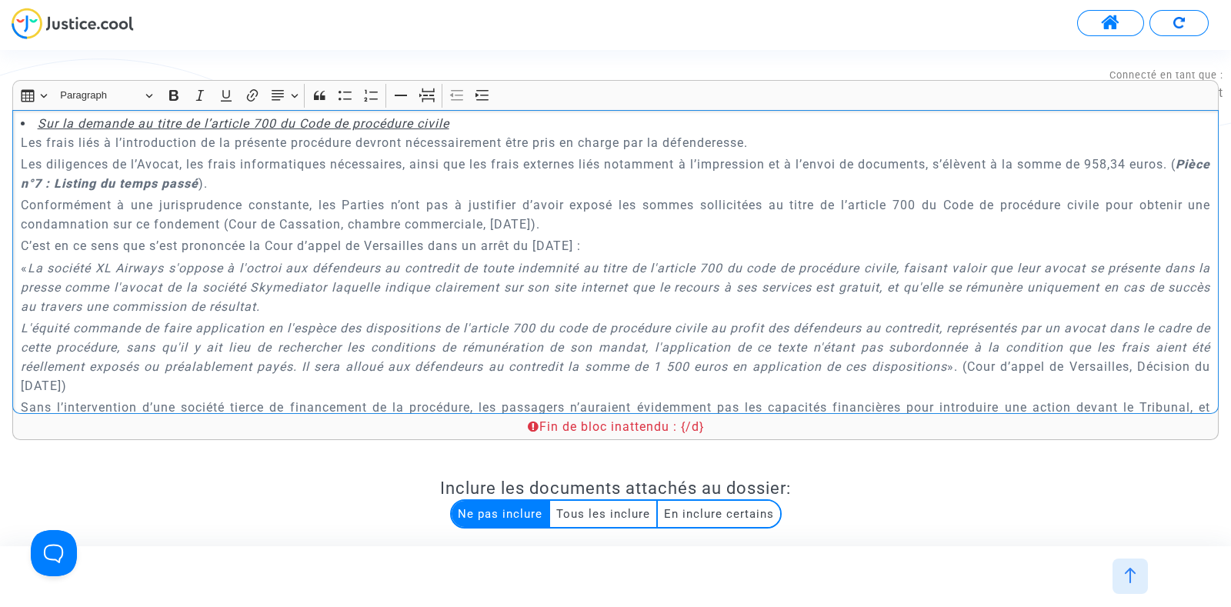
click at [581, 234] on p "Conformément à une jurisprudence constante, les Parties n’ont pas à justifier d…" at bounding box center [616, 214] width 1190 height 38
click at [760, 193] on p "Les diligences de l’Avocat, les frais informatiques nécessaires, ainsi que les …" at bounding box center [616, 174] width 1190 height 38
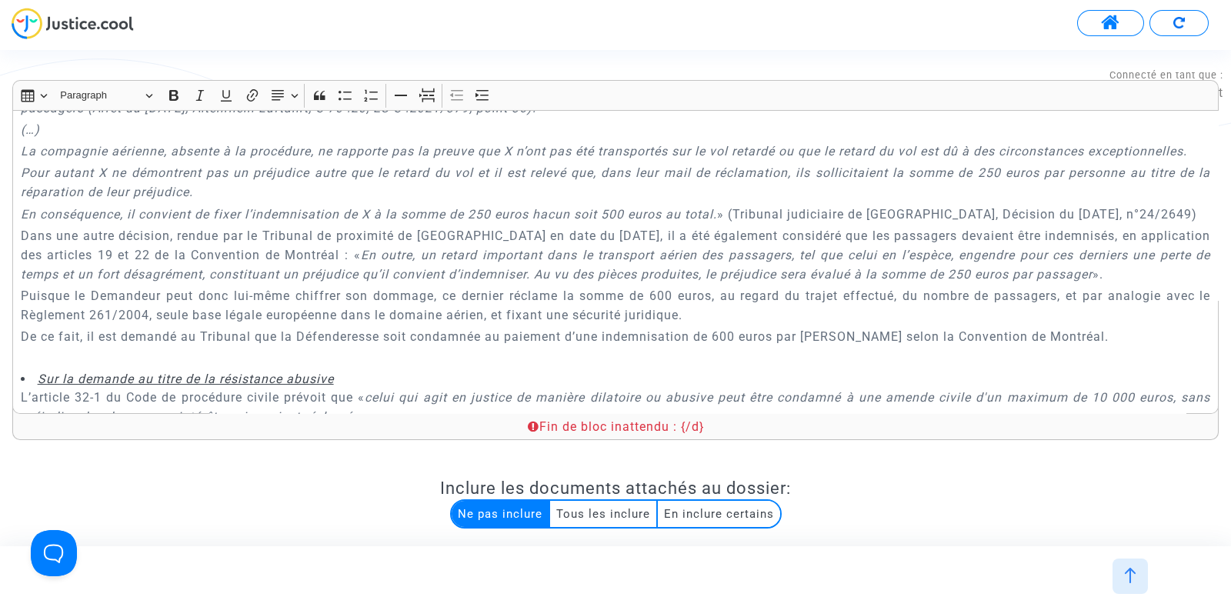
scroll to position [5283, 0]
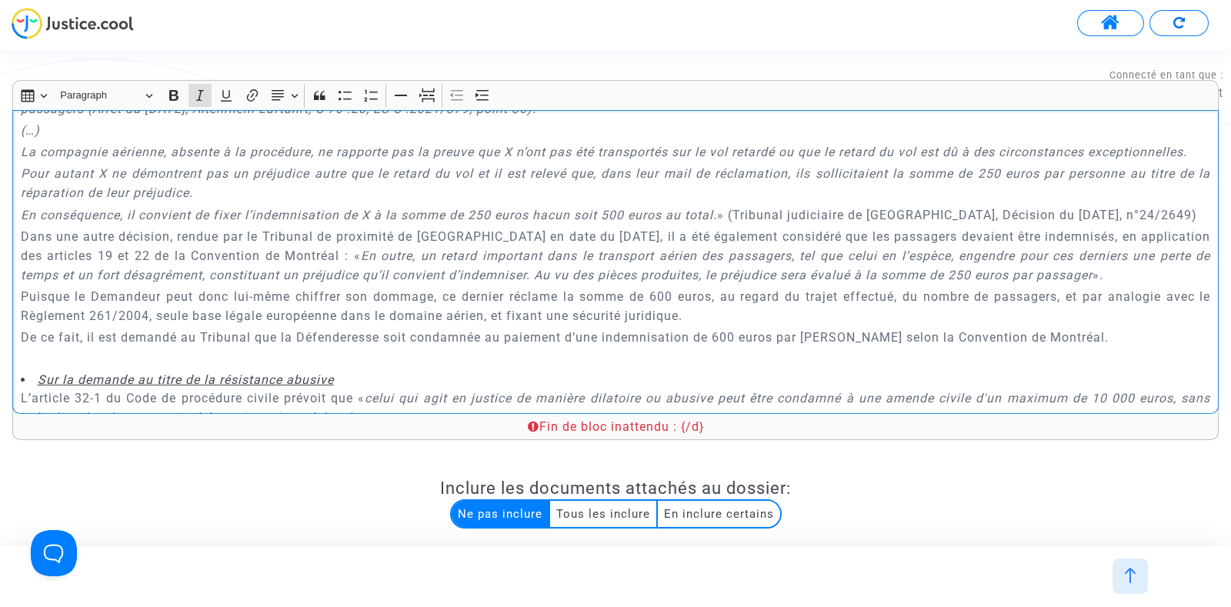
click at [576, 222] on icon "En conséquence, il convient de fixer l’indemnisation de X à la somme de 250 eur…" at bounding box center [369, 215] width 696 height 15
click at [620, 119] on p "Par ailleurs, un tel régime implique, ainsi qu’il découle du cinquième considér…" at bounding box center [616, 99] width 1190 height 38
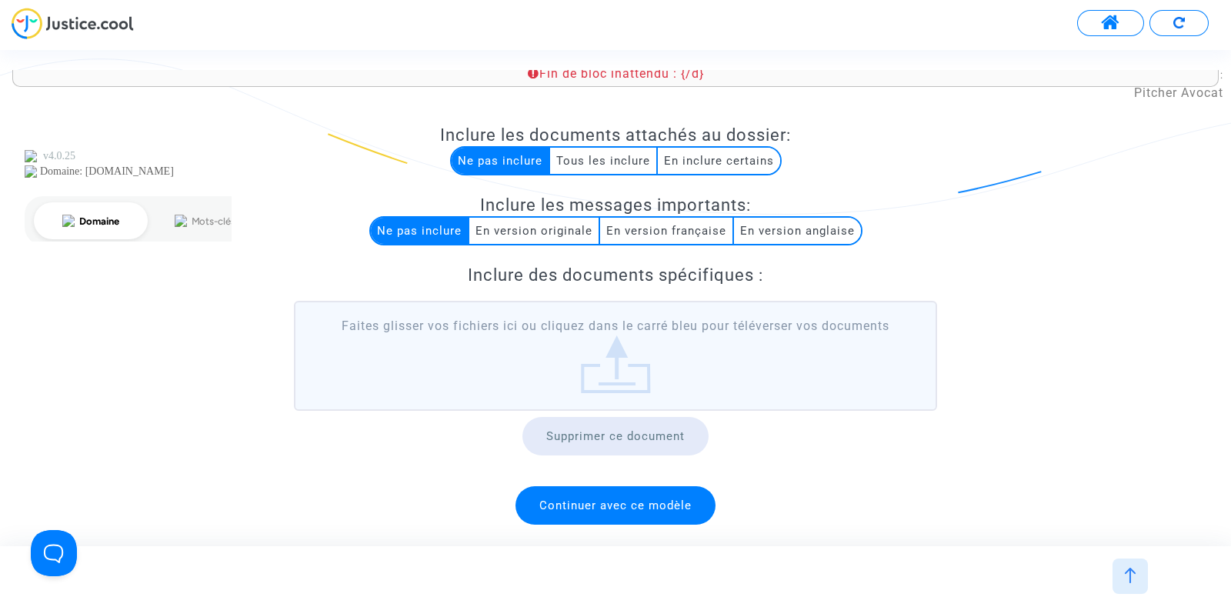
scroll to position [0, 0]
